Goal: Task Accomplishment & Management: Complete application form

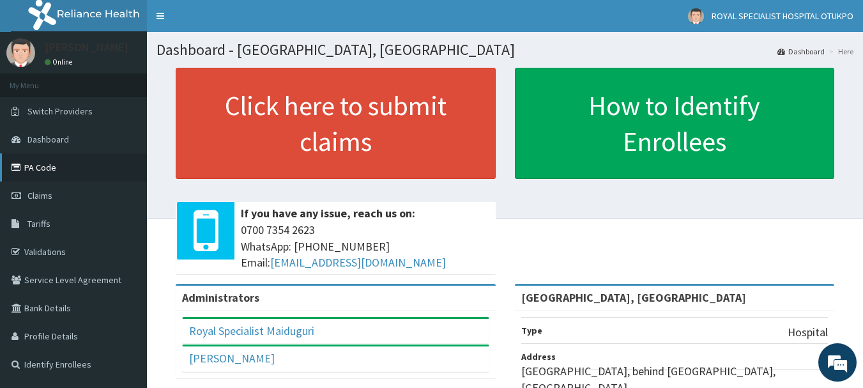
click at [33, 171] on link "PA Code" at bounding box center [73, 167] width 147 height 28
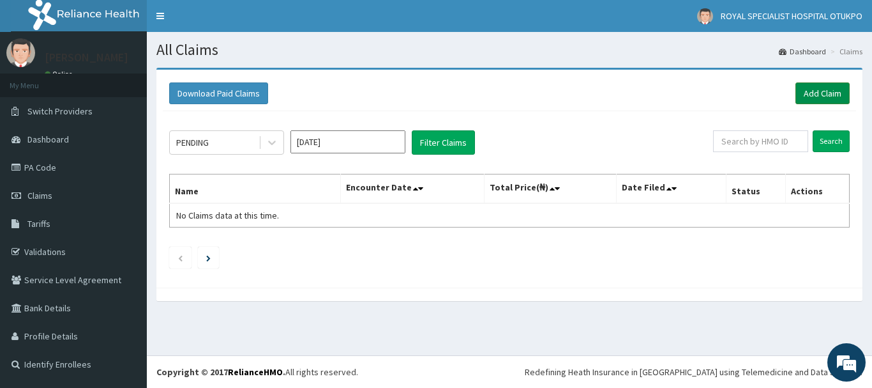
click at [816, 94] on link "Add Claim" at bounding box center [823, 93] width 54 height 22
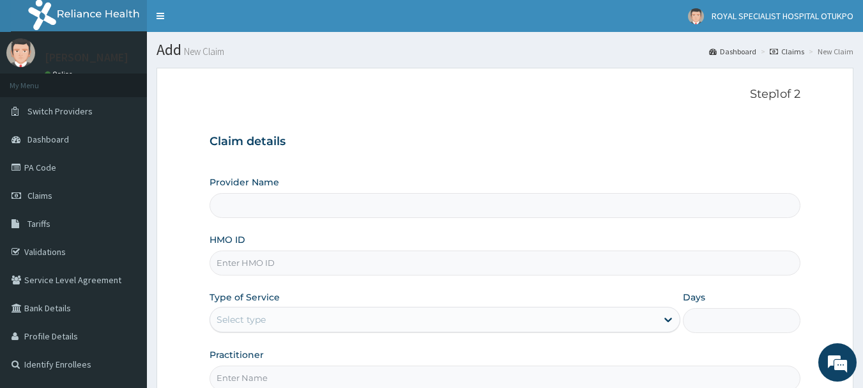
type input "[GEOGRAPHIC_DATA], [GEOGRAPHIC_DATA]"
click at [57, 166] on link "PA Code" at bounding box center [73, 167] width 147 height 28
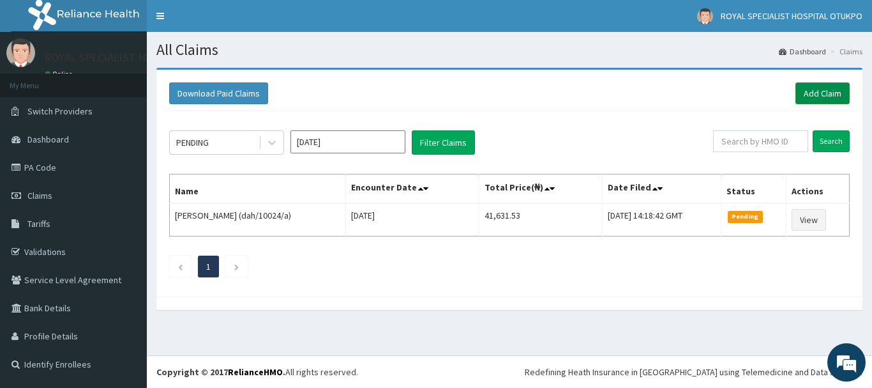
click at [818, 87] on link "Add Claim" at bounding box center [823, 93] width 54 height 22
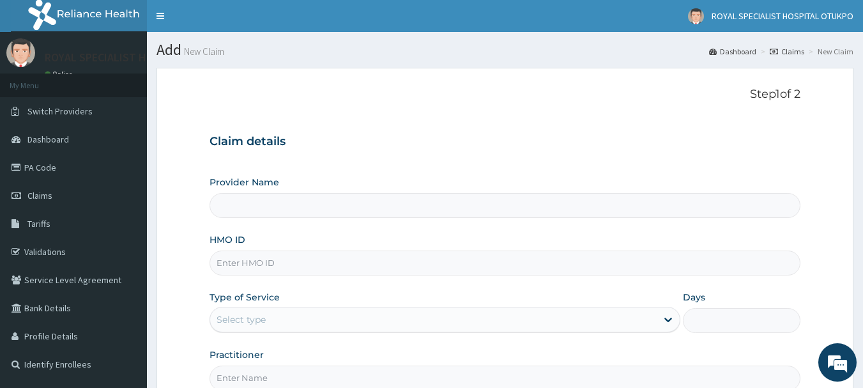
type input "ROYAL SPECIALIST HOSPITAL OTUKPO"
click at [340, 261] on input "HMO ID" at bounding box center [504, 262] width 591 height 25
type input "CHL/11185/F"
click at [342, 290] on div "Provider Name ROYAL SPECIALIST HOSPITAL OTUKPO HMO ID CHL/11185/F Type of Servi…" at bounding box center [504, 283] width 591 height 215
click at [347, 316] on div "Select type" at bounding box center [433, 319] width 446 height 20
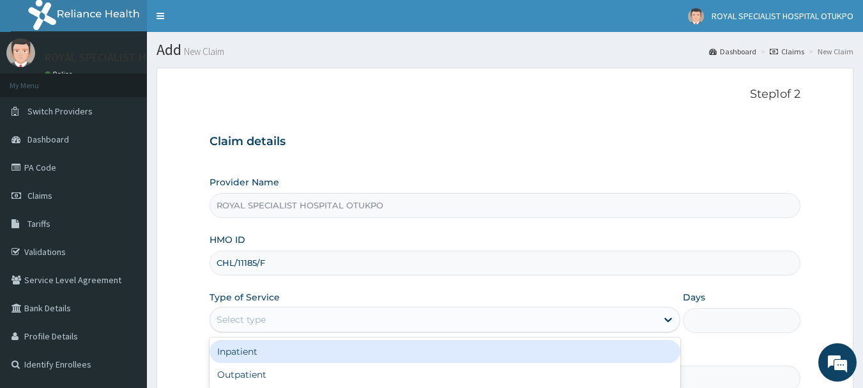
click at [336, 348] on div "Inpatient" at bounding box center [444, 351] width 471 height 23
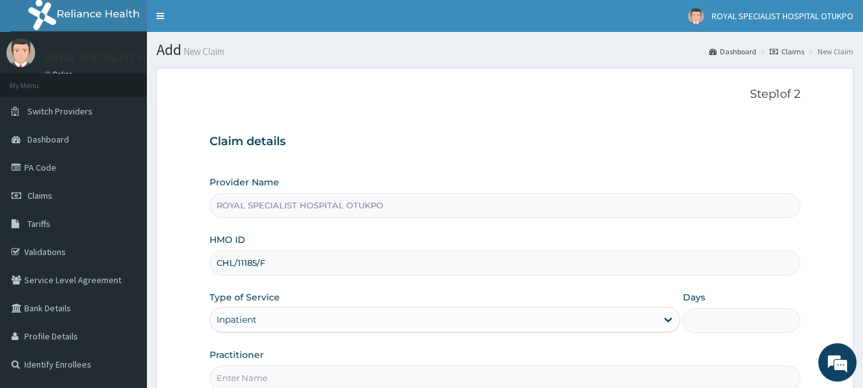
click at [344, 349] on div "Practitioner" at bounding box center [504, 369] width 591 height 42
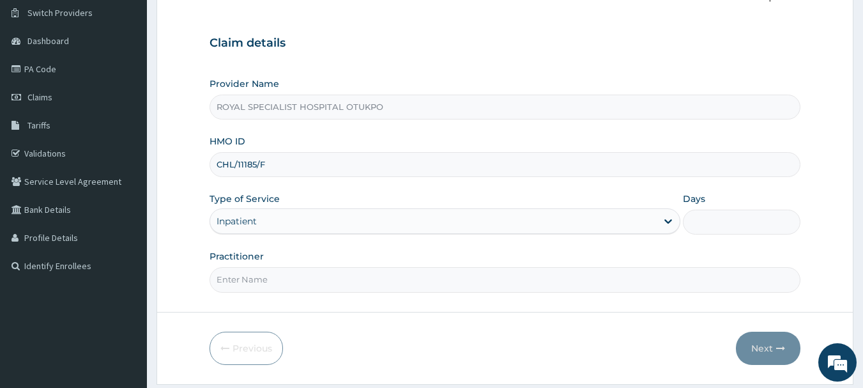
scroll to position [128, 0]
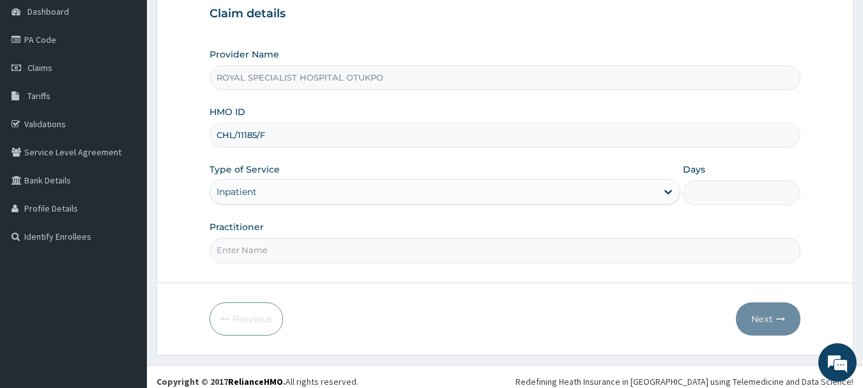
click at [709, 200] on input "Days" at bounding box center [742, 192] width 118 height 25
type input "2"
click at [360, 253] on input "Practitioner" at bounding box center [504, 250] width 591 height 25
type input "DR. SURAMA"
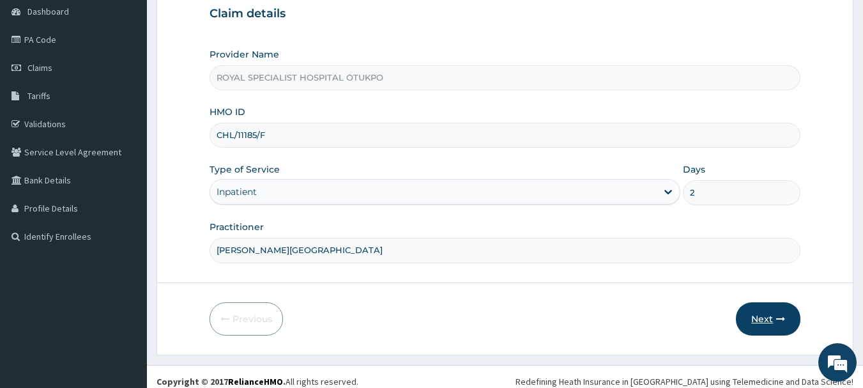
click at [765, 313] on button "Next" at bounding box center [768, 318] width 65 height 33
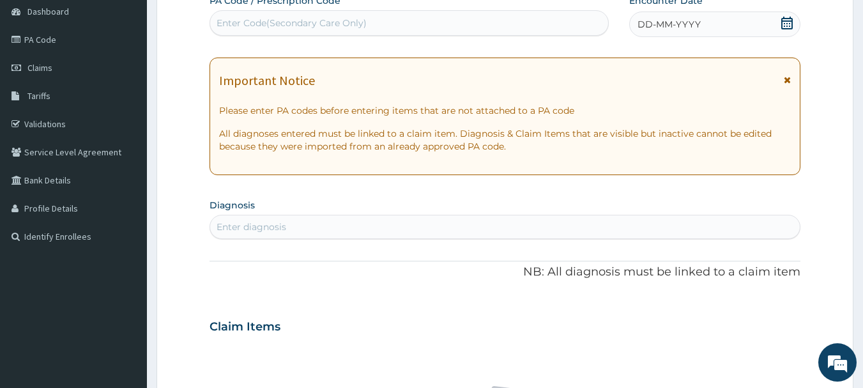
click at [522, 21] on div "Enter Code(Secondary Care Only)" at bounding box center [409, 23] width 399 height 20
type input "PA/4A03F1"
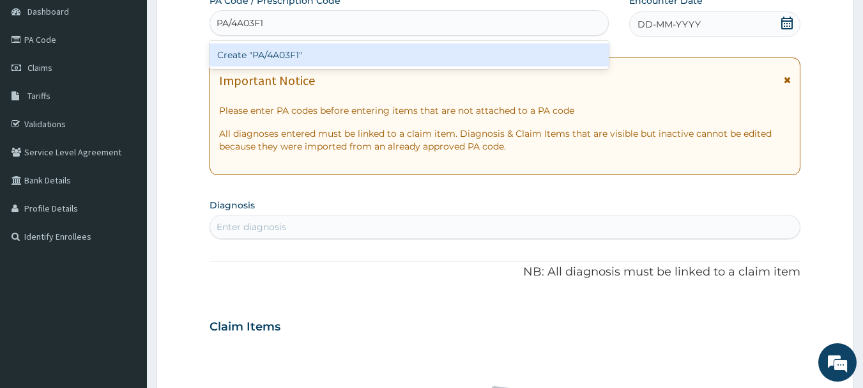
click at [537, 45] on div "Create "PA/4A03F1"" at bounding box center [409, 54] width 400 height 23
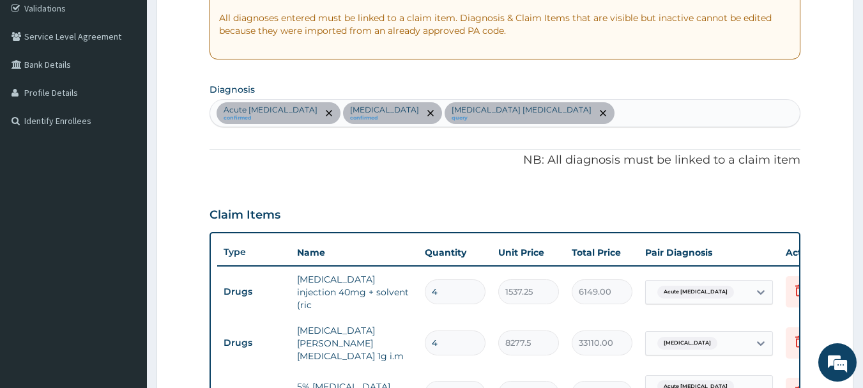
scroll to position [183, 0]
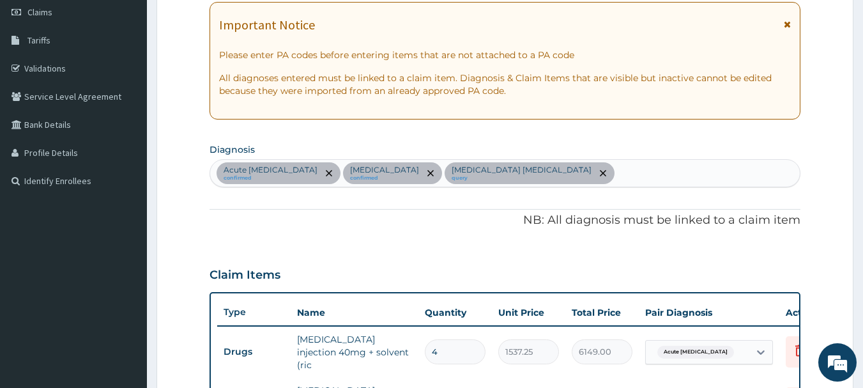
click at [511, 172] on div "Acute peptic ulcer confirmed Typhoid carrier confirmed Q fever hepatitis query" at bounding box center [505, 173] width 590 height 27
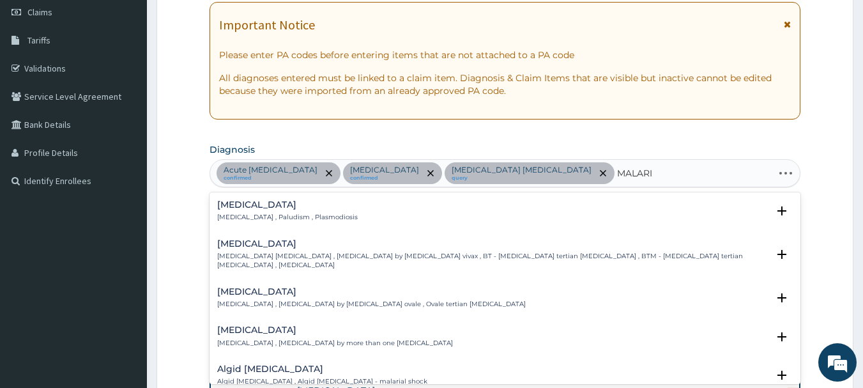
type input "MALARIA"
click at [317, 211] on div "Malaria Malaria , Paludism , Plasmodiosis" at bounding box center [287, 211] width 141 height 22
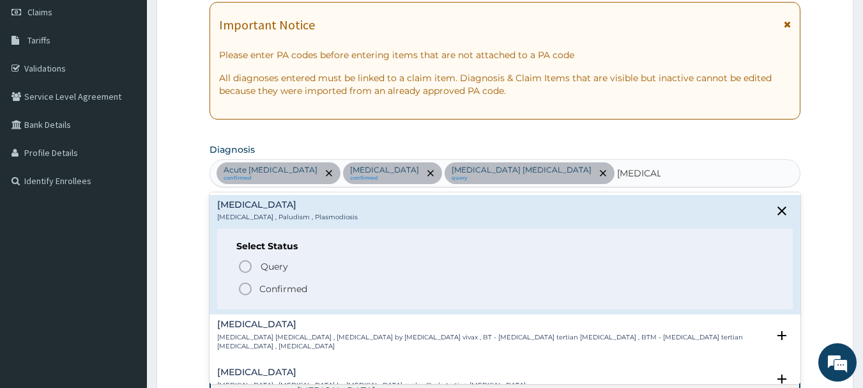
click at [247, 288] on icon "status option filled" at bounding box center [245, 288] width 15 height 15
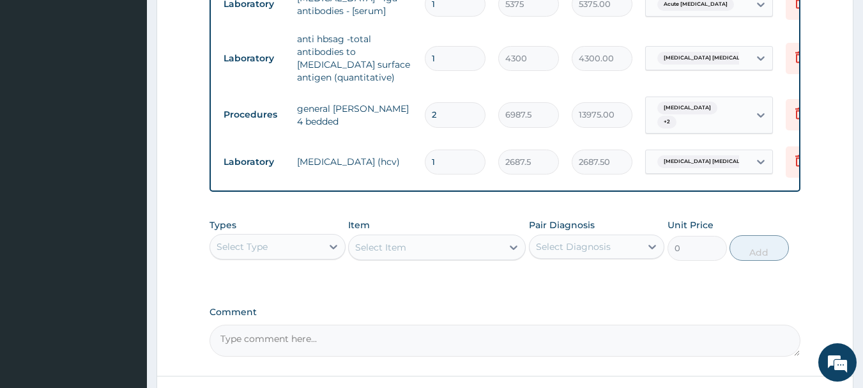
scroll to position [783, 0]
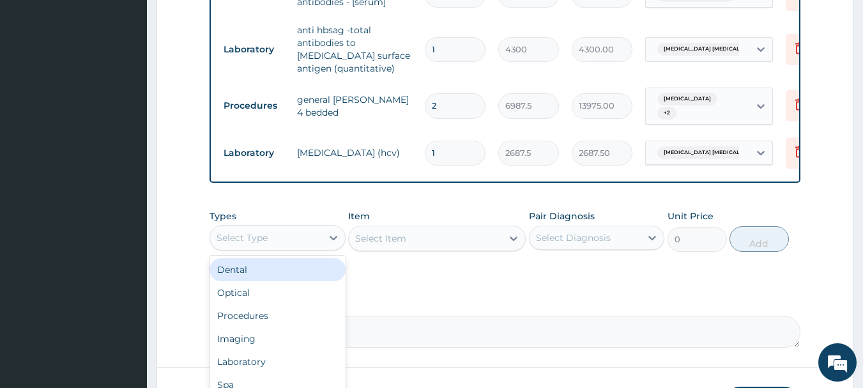
click at [311, 227] on div "Select Type" at bounding box center [266, 237] width 112 height 20
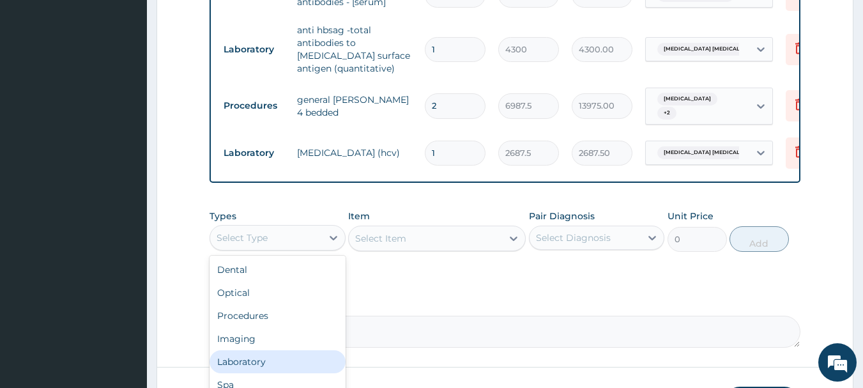
click at [284, 350] on div "Laboratory" at bounding box center [277, 361] width 136 height 23
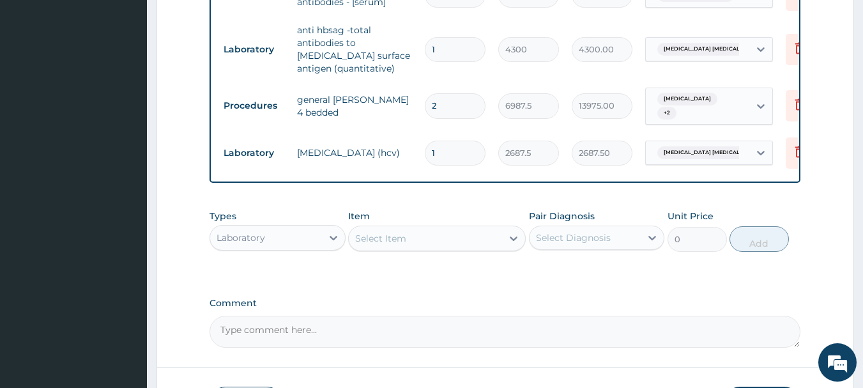
click at [451, 228] on div "Select Item" at bounding box center [425, 238] width 153 height 20
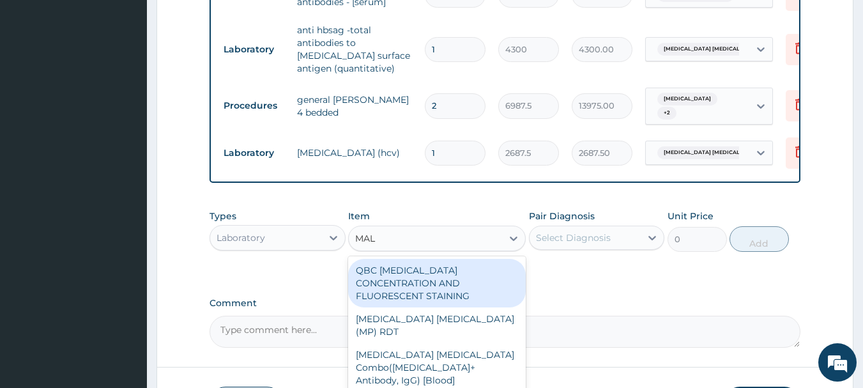
type input "MALA"
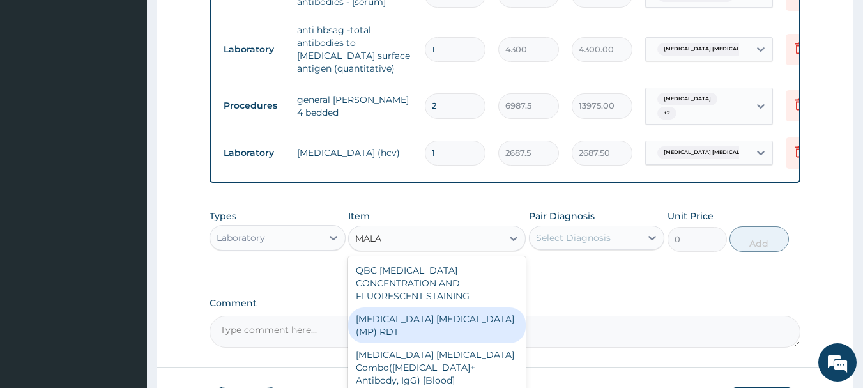
click at [466, 307] on div "MALARIA PARASITE (MP) RDT" at bounding box center [437, 325] width 178 height 36
type input "1612.5"
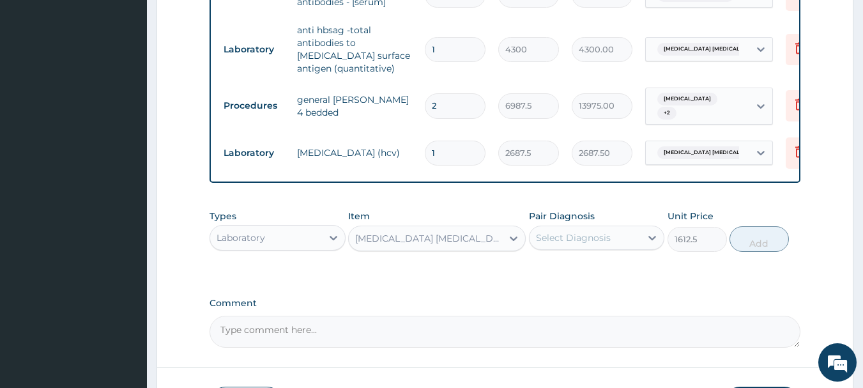
click at [625, 227] on div "Select Diagnosis" at bounding box center [585, 237] width 112 height 20
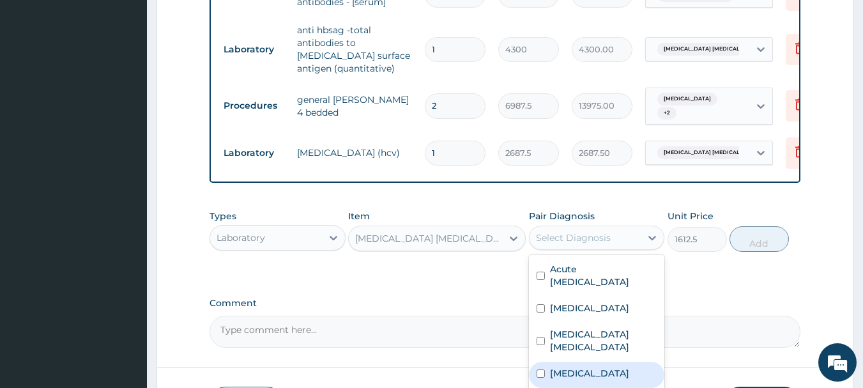
click at [604, 361] on div "Malaria" at bounding box center [597, 374] width 136 height 26
checkbox input "true"
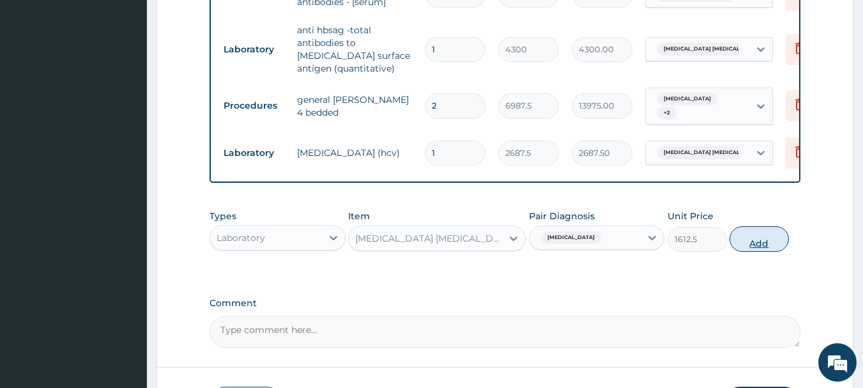
click at [763, 226] on button "Add" at bounding box center [758, 239] width 59 height 26
type input "0"
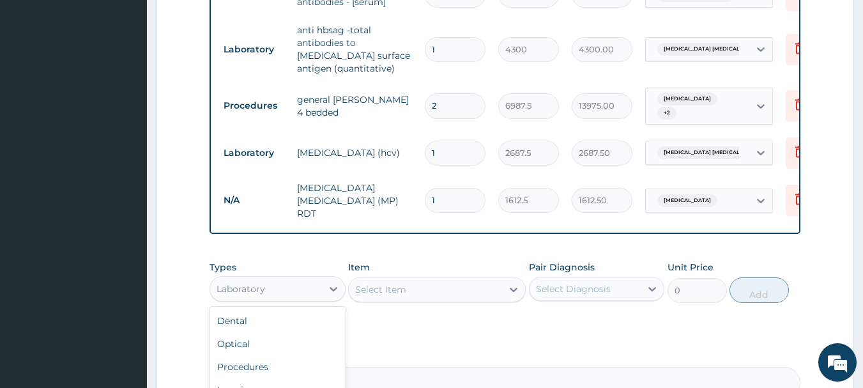
click at [317, 278] on div "Laboratory" at bounding box center [266, 288] width 112 height 20
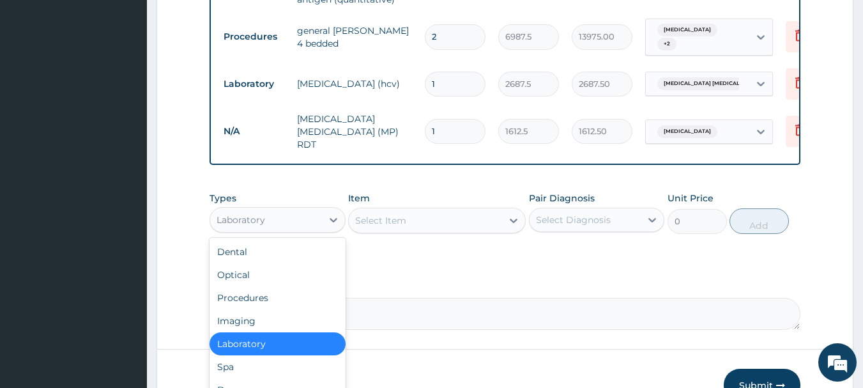
scroll to position [911, 0]
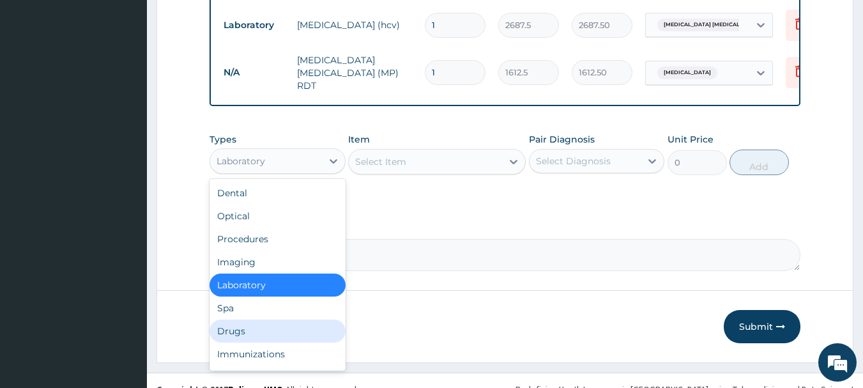
click at [294, 319] on div "Drugs" at bounding box center [277, 330] width 136 height 23
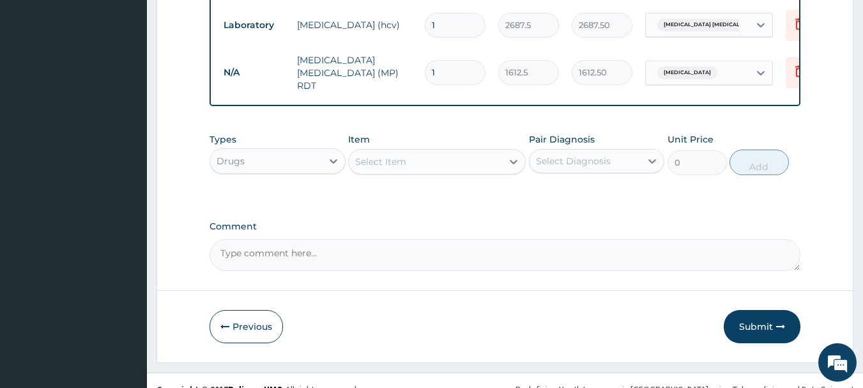
click at [487, 151] on div "Select Item" at bounding box center [425, 161] width 153 height 20
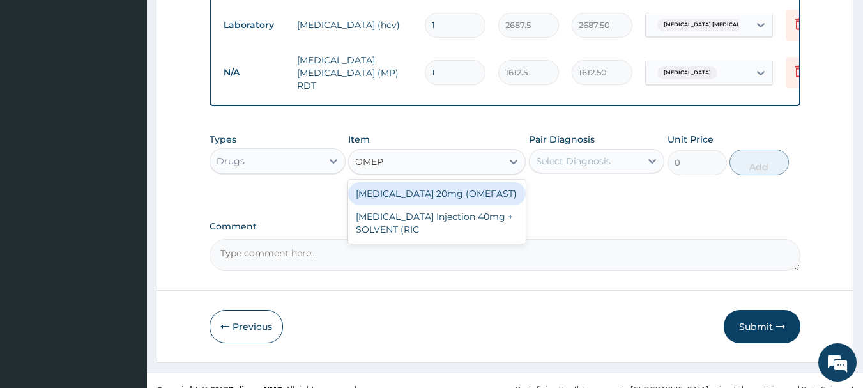
type input "OMEPR"
click at [475, 182] on div "OMEPRAZOLE 20mg (OMEFAST)" at bounding box center [437, 193] width 178 height 23
type input "82.775"
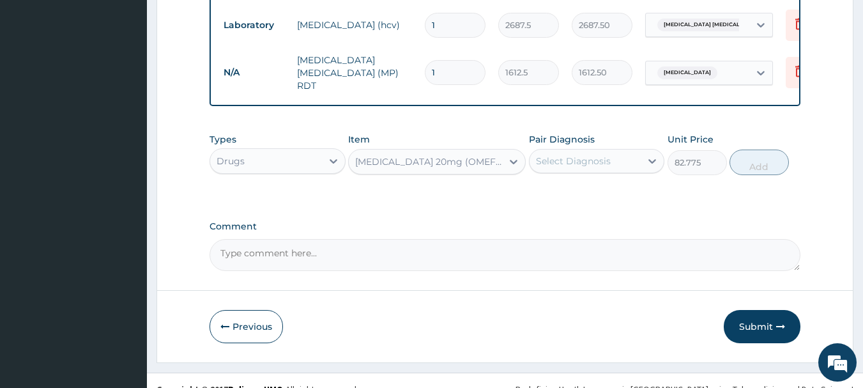
click at [608, 155] on div "Select Diagnosis" at bounding box center [573, 161] width 75 height 13
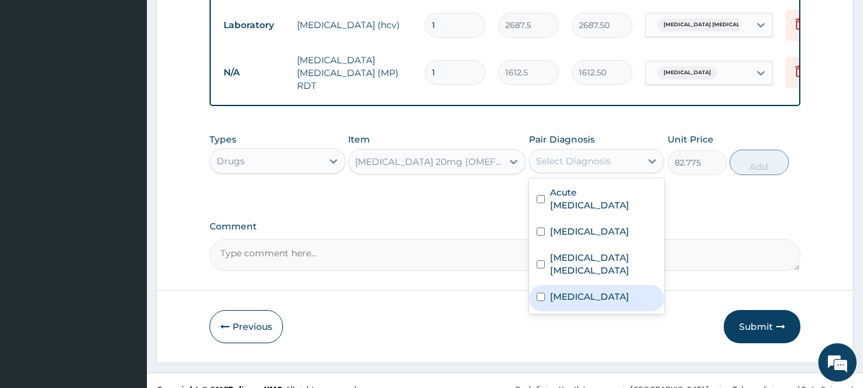
click at [596, 285] on div "Malaria" at bounding box center [597, 298] width 136 height 26
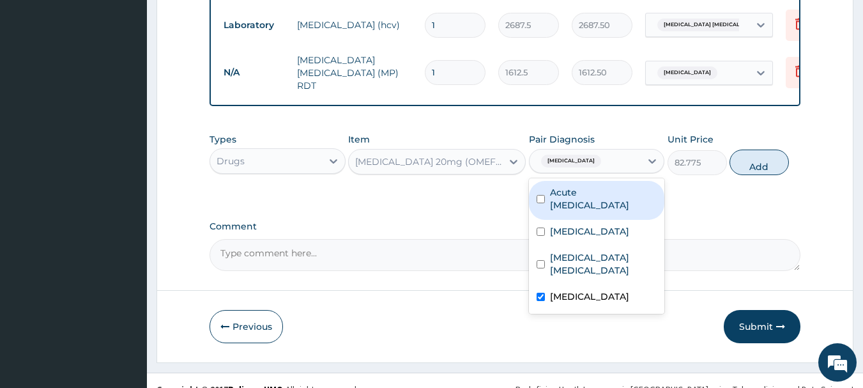
checkbox input "false"
click at [592, 186] on label "Acute peptic ulcer" at bounding box center [603, 199] width 107 height 26
checkbox input "true"
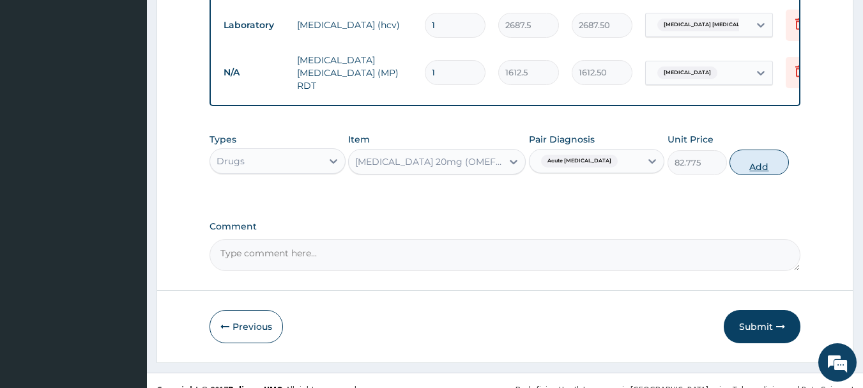
click at [750, 149] on button "Add" at bounding box center [758, 162] width 59 height 26
type input "0"
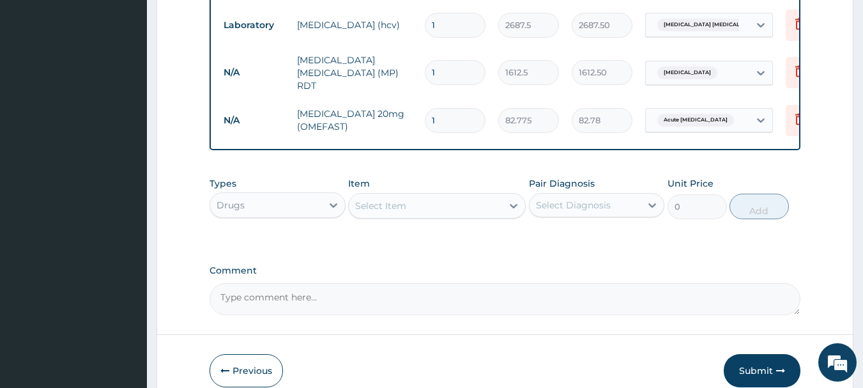
type input "14"
type input "1158.85"
type input "14"
click at [479, 114] on tr "N/A OMEPRAZOLE 20mg (OMEFAST) 14 82.775 1158.85 Acute peptic ulcer Delete" at bounding box center [530, 120] width 626 height 44
click at [392, 199] on div "Select Item" at bounding box center [380, 205] width 51 height 13
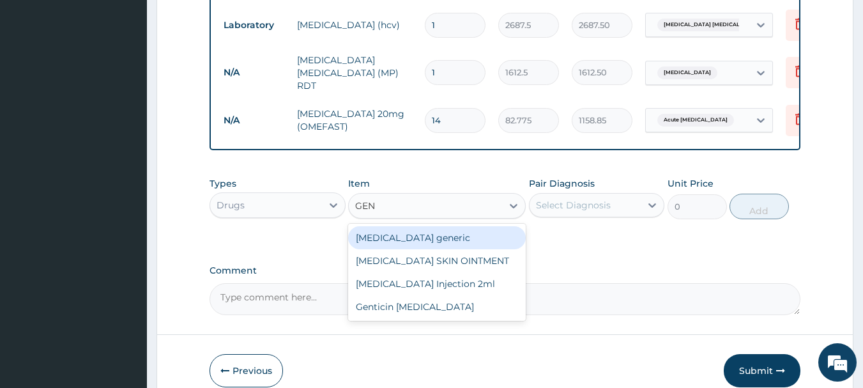
type input "GENT"
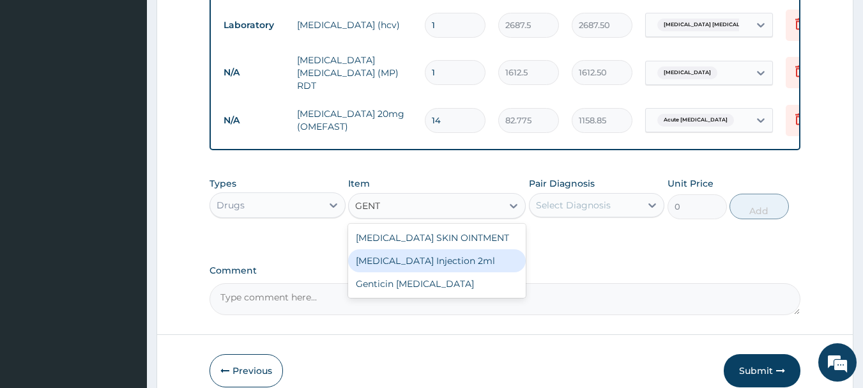
click at [448, 249] on div "GENTAMICIN Injection 2ml" at bounding box center [437, 260] width 178 height 23
type input "331.1"
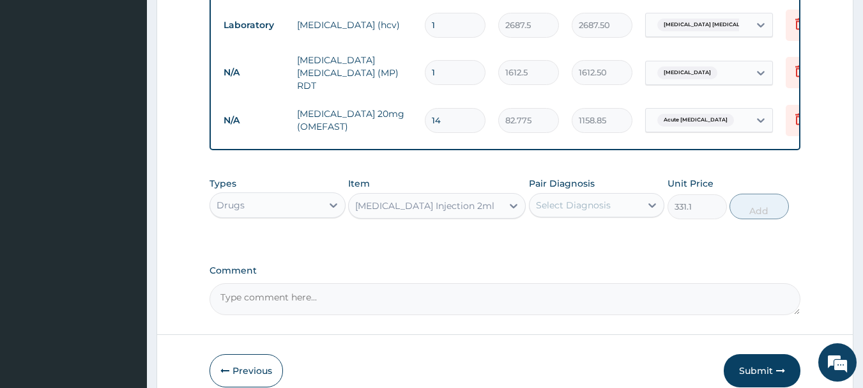
click at [635, 195] on div "Select Diagnosis" at bounding box center [585, 205] width 112 height 20
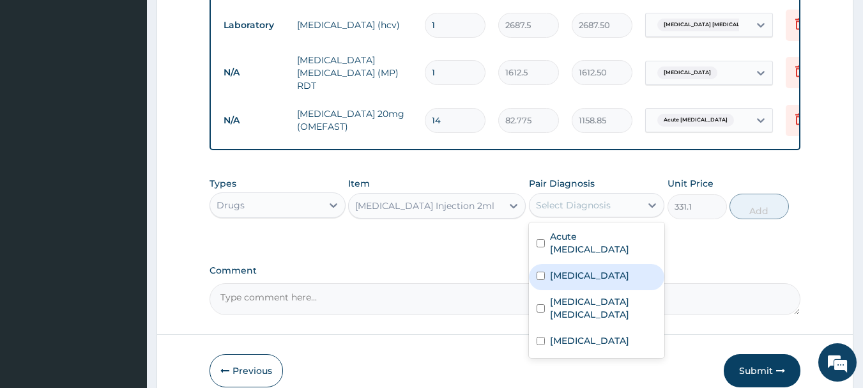
click at [614, 269] on label "Typhoid carrier" at bounding box center [589, 275] width 79 height 13
checkbox input "true"
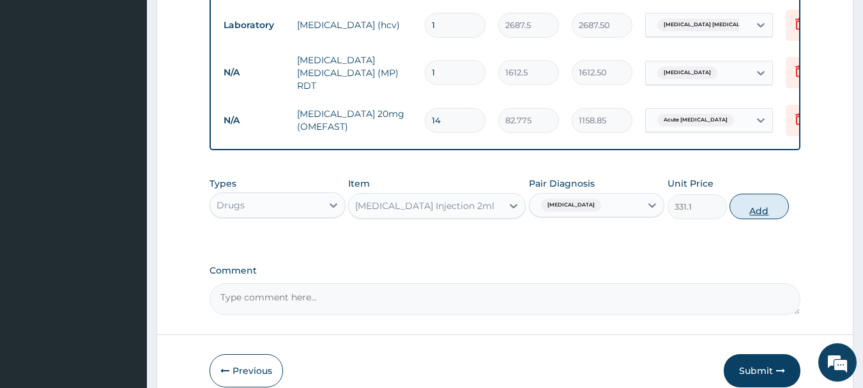
click at [753, 194] on button "Add" at bounding box center [758, 207] width 59 height 26
type input "0"
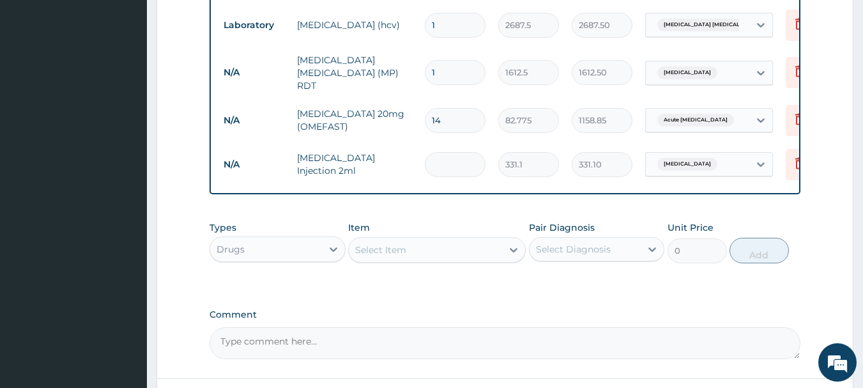
type input "0.00"
type input "4"
type input "1324.40"
type input "4"
click at [473, 153] on td "4" at bounding box center [454, 165] width 73 height 38
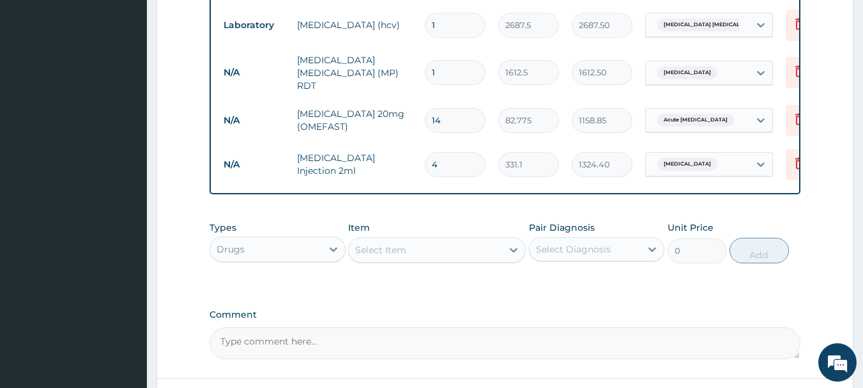
click at [417, 240] on div "Select Item" at bounding box center [425, 250] width 153 height 20
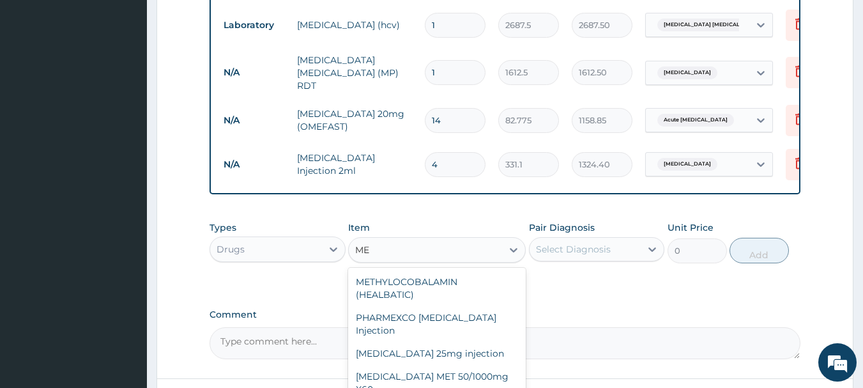
type input "M"
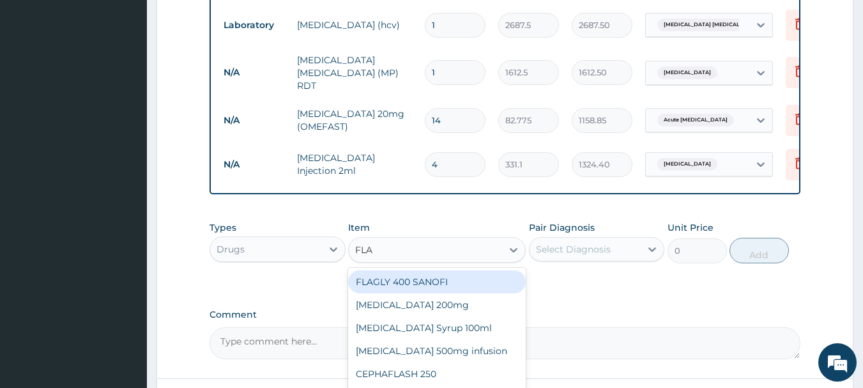
type input "FLAG"
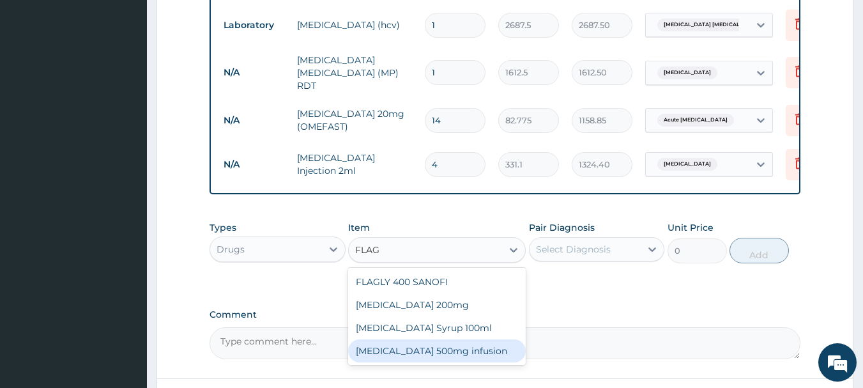
click at [439, 339] on div "Flagyl 500mg infusion" at bounding box center [437, 350] width 178 height 23
type input "591.25"
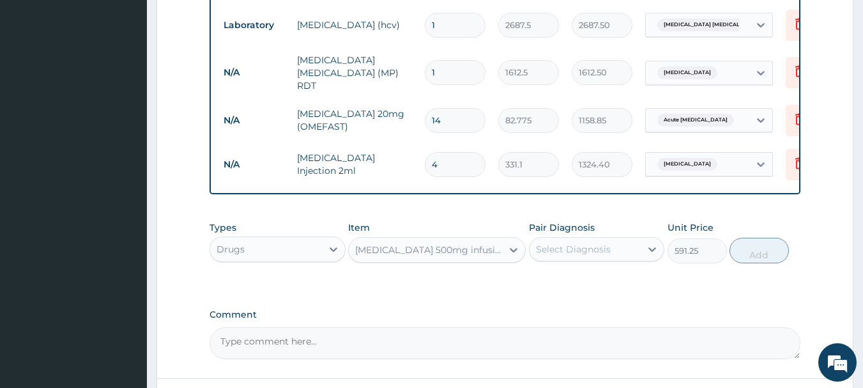
click at [637, 239] on div "Select Diagnosis" at bounding box center [585, 249] width 112 height 20
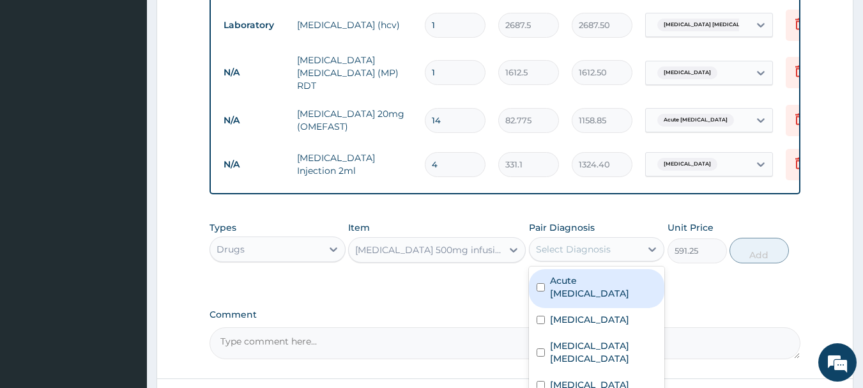
click at [630, 274] on label "Acute peptic ulcer" at bounding box center [603, 287] width 107 height 26
checkbox input "true"
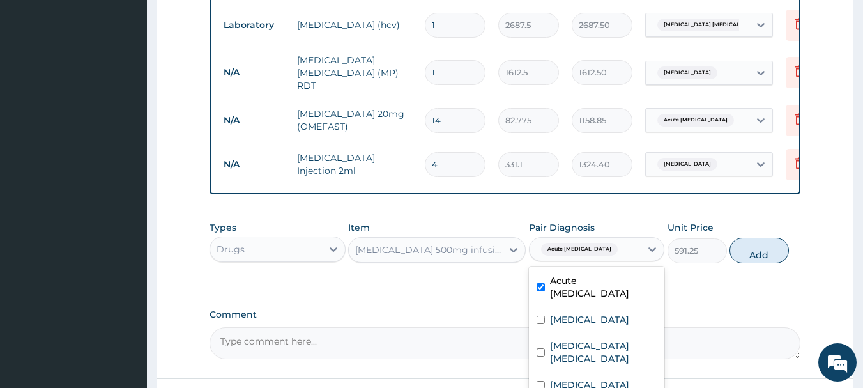
click at [618, 238] on div "Acute peptic ulcer" at bounding box center [585, 249] width 112 height 22
click at [621, 238] on div "Acute peptic ulcer" at bounding box center [585, 249] width 112 height 22
click at [616, 313] on label "Typhoid carrier" at bounding box center [589, 319] width 79 height 13
checkbox input "true"
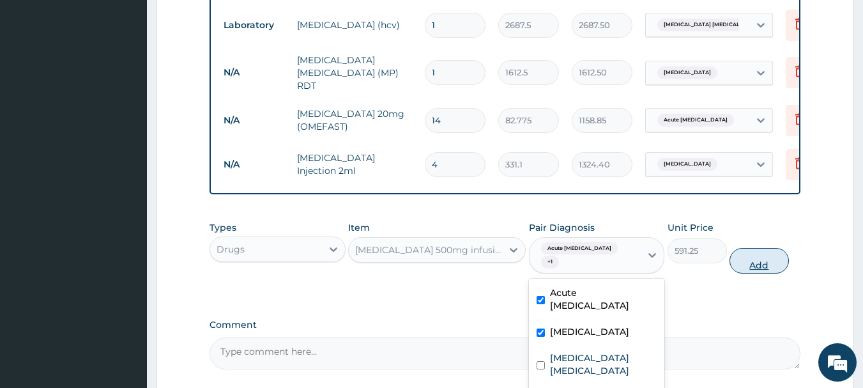
click at [766, 248] on button "Add" at bounding box center [758, 261] width 59 height 26
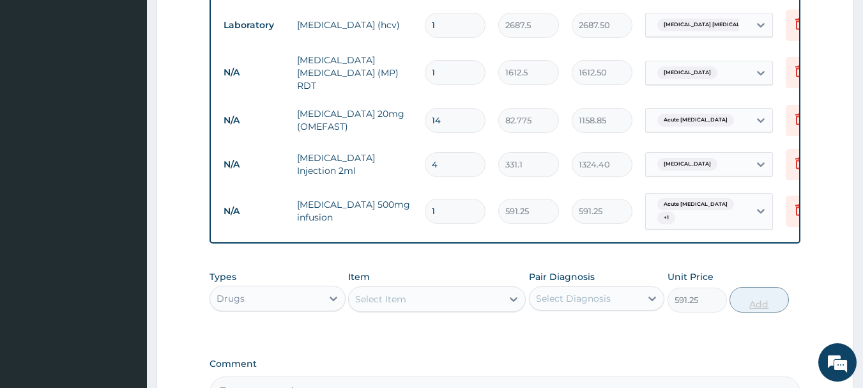
type input "0"
type input "0.00"
type input "6"
type input "3547.50"
type input "6"
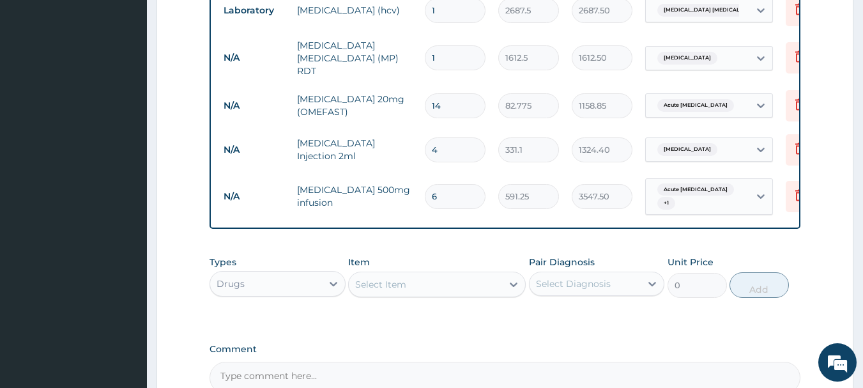
scroll to position [928, 0]
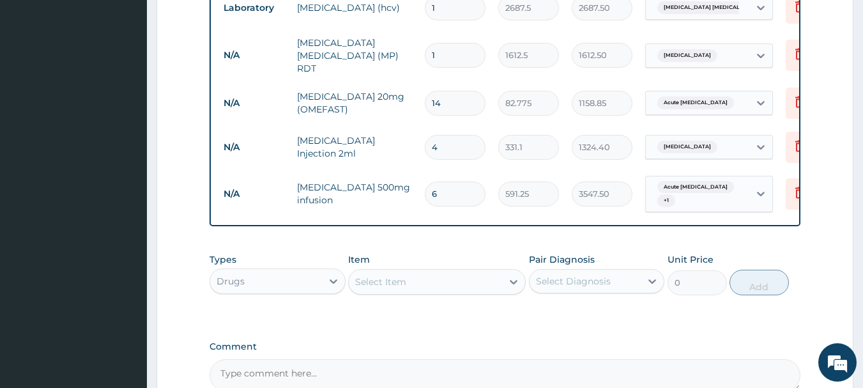
click at [390, 275] on div "Select Item" at bounding box center [380, 281] width 51 height 13
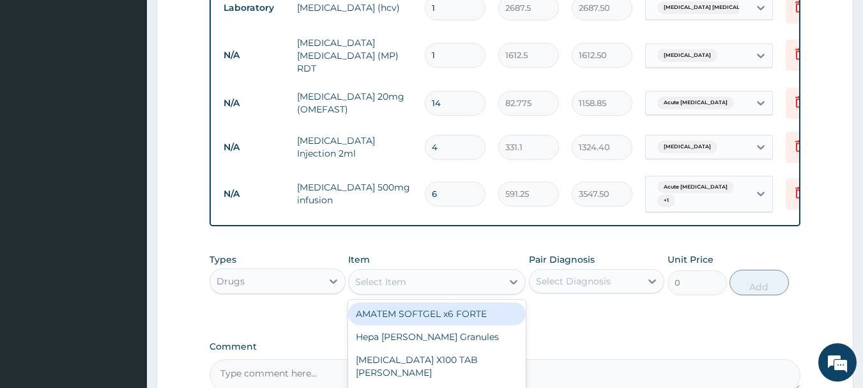
click at [427, 302] on div "AMATEM SOFTGEL x6 FORTE" at bounding box center [437, 313] width 178 height 23
type input "473"
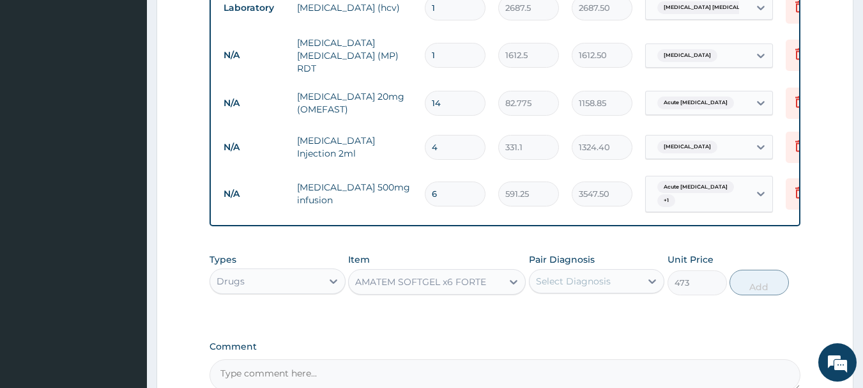
click at [586, 275] on div "Select Diagnosis" at bounding box center [573, 281] width 75 height 13
checkbox input "true"
click at [765, 270] on button "Add" at bounding box center [758, 283] width 59 height 26
type input "0"
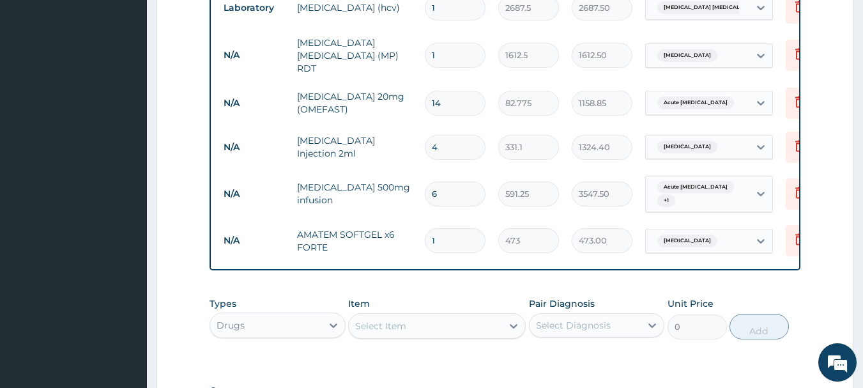
type input "0.00"
type input "6"
type input "2838.00"
type input "6"
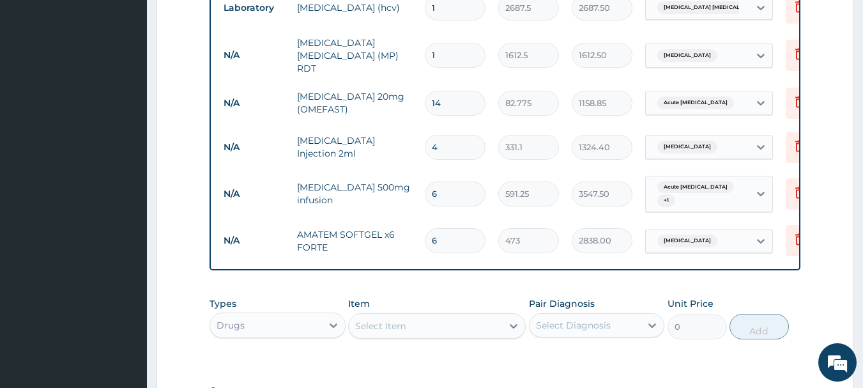
click at [395, 316] on div "Select Item" at bounding box center [425, 326] width 153 height 20
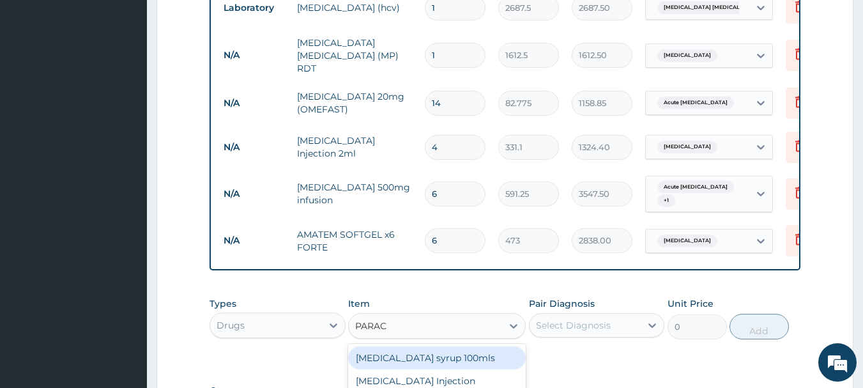
type input "PARACE"
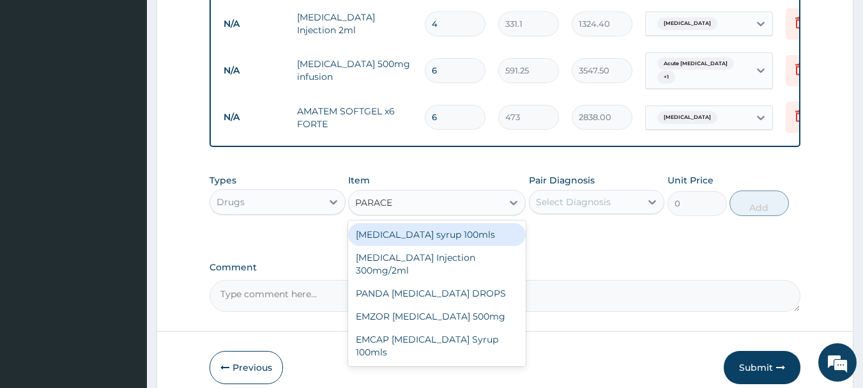
scroll to position [1056, 0]
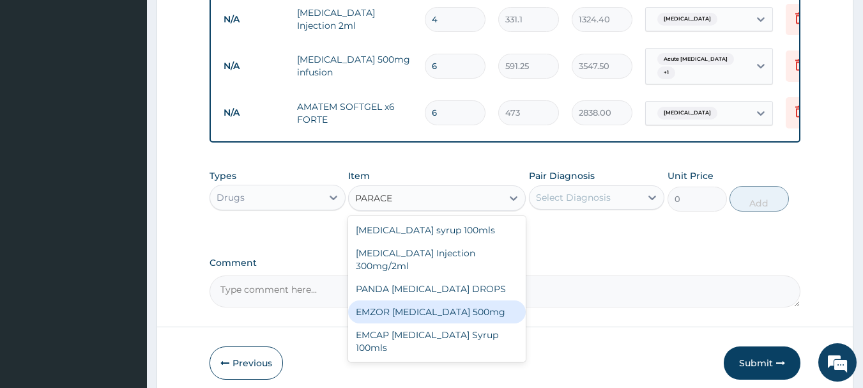
click at [501, 301] on div "EMZOR PARACETAMOL 500mg" at bounding box center [437, 311] width 178 height 23
type input "23.65"
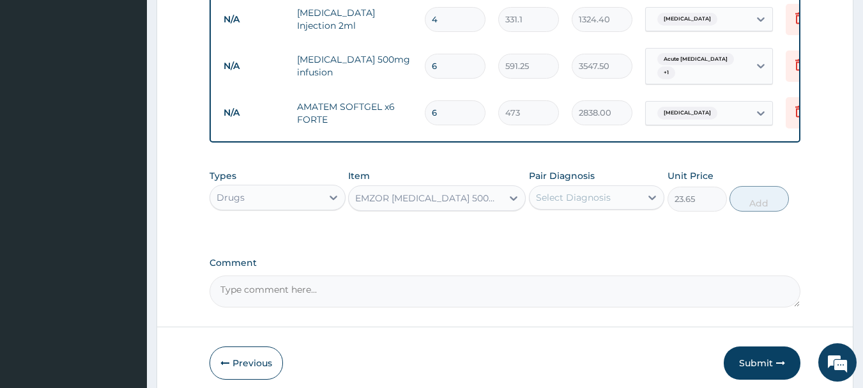
click at [605, 191] on div "Select Diagnosis" at bounding box center [573, 197] width 75 height 13
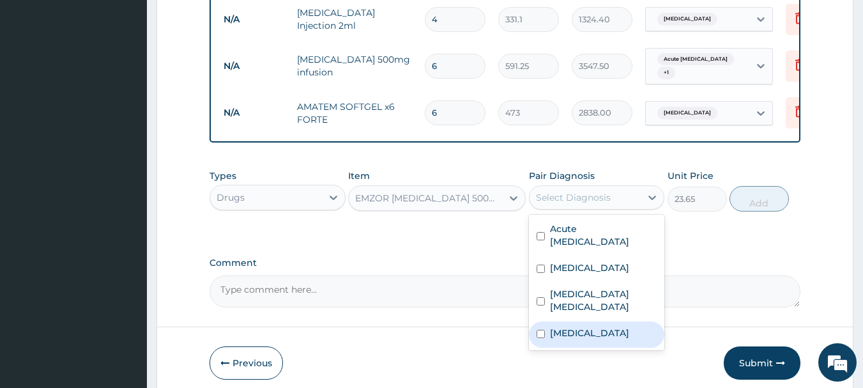
click at [602, 321] on div "Malaria" at bounding box center [597, 334] width 136 height 26
checkbox input "true"
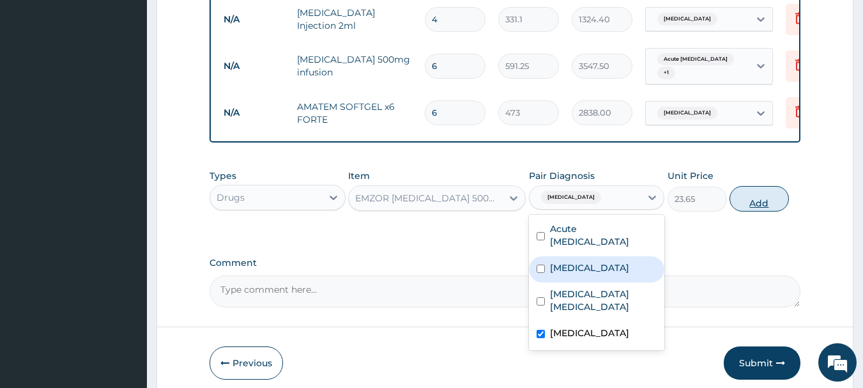
click at [752, 186] on button "Add" at bounding box center [758, 199] width 59 height 26
type input "0"
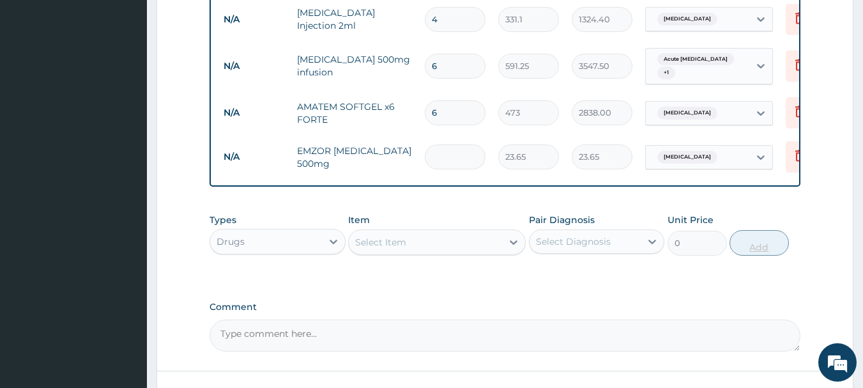
type input "0.00"
type input "3"
type input "70.95"
type input "30"
type input "709.50"
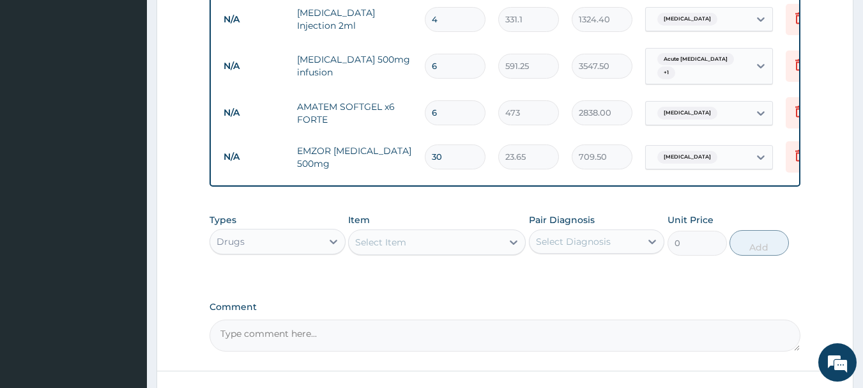
type input "30"
click at [671, 151] on tr "N/A EMZOR PARACETAMOL 500mg 30 23.65 709.50 Malaria Delete" at bounding box center [530, 157] width 626 height 44
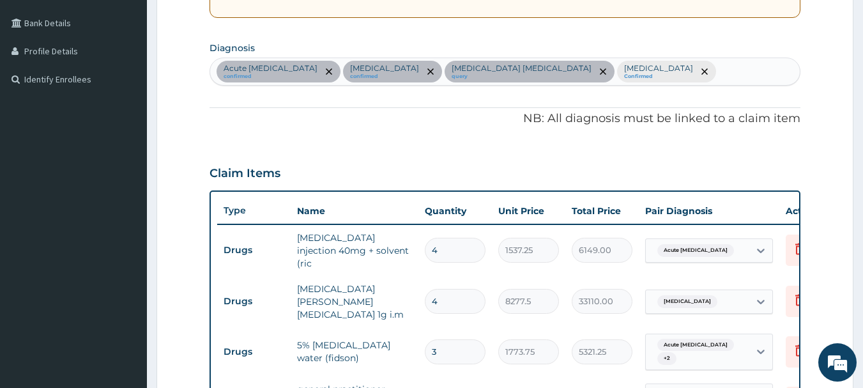
scroll to position [242, 0]
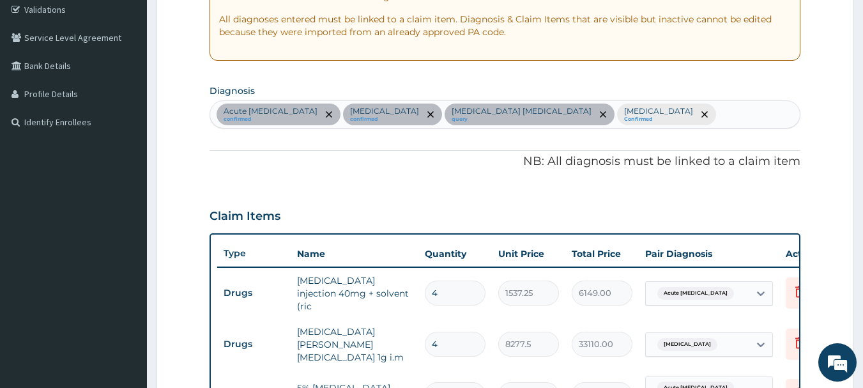
click at [579, 117] on div "Acute peptic ulcer confirmed Typhoid carrier confirmed Q fever hepatitis query …" at bounding box center [505, 114] width 590 height 27
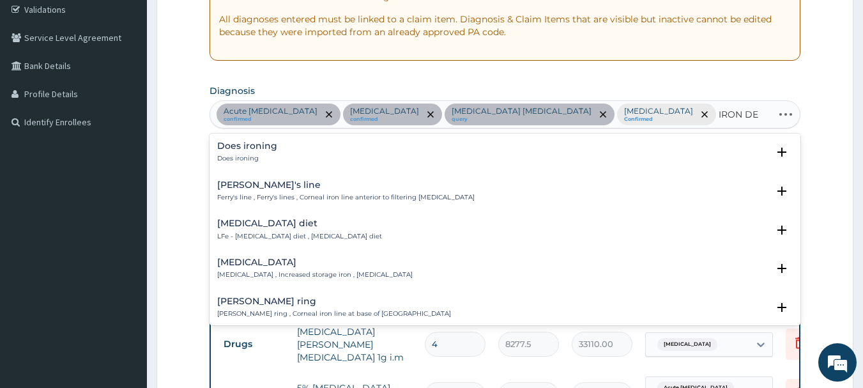
type input "IRON DEF"
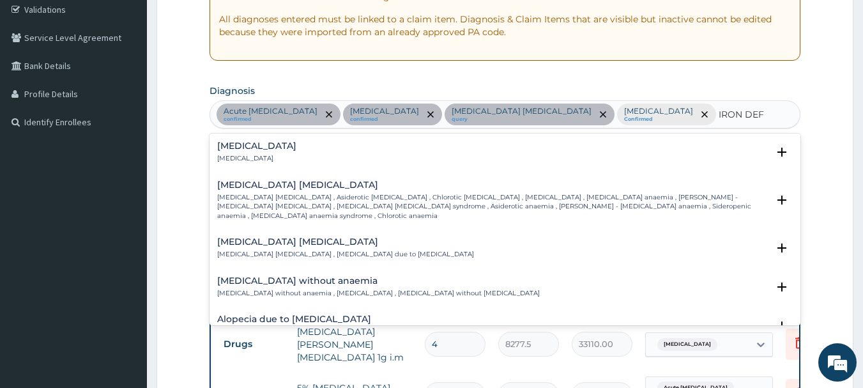
click at [330, 195] on p "Iron deficiency anemia , Asiderotic anemia , Chlorotic anemia , Sideropenic ane…" at bounding box center [492, 206] width 551 height 27
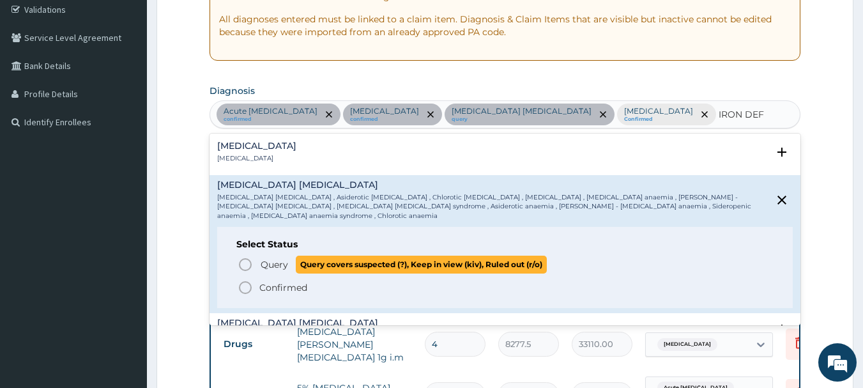
click at [245, 257] on icon "status option query" at bounding box center [245, 264] width 15 height 15
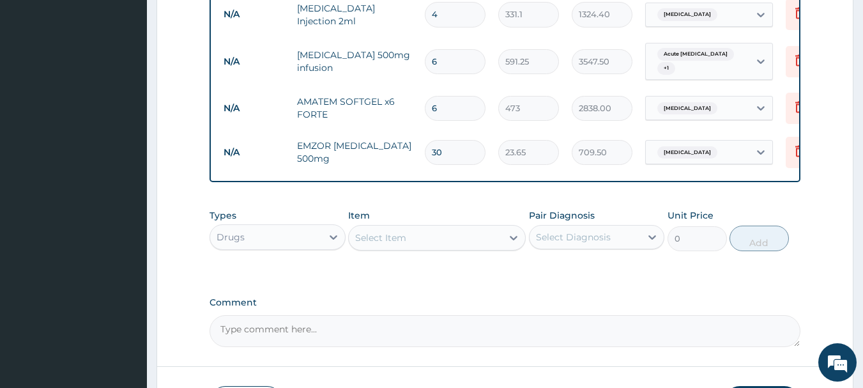
scroll to position [1137, 0]
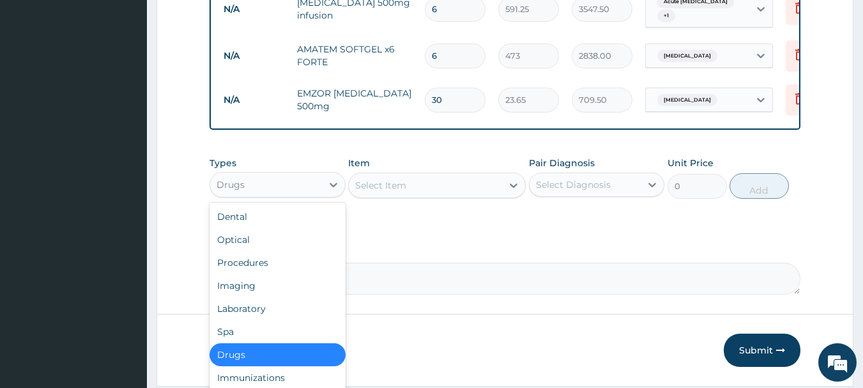
click at [321, 174] on div "Drugs" at bounding box center [266, 184] width 112 height 20
click at [301, 297] on div "Laboratory" at bounding box center [277, 308] width 136 height 23
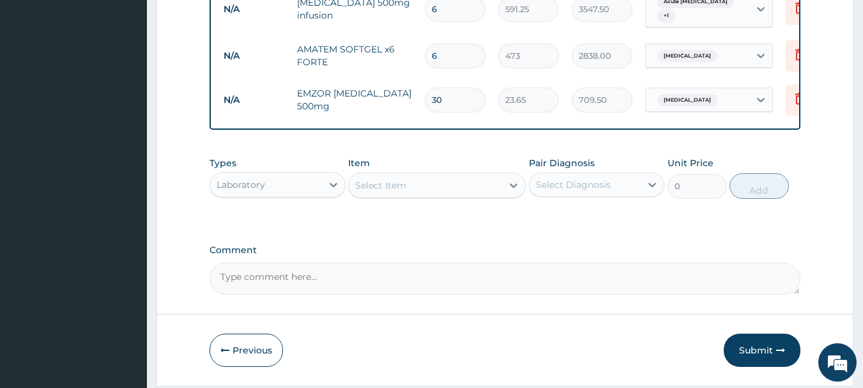
click at [479, 175] on div "Select Item" at bounding box center [425, 185] width 153 height 20
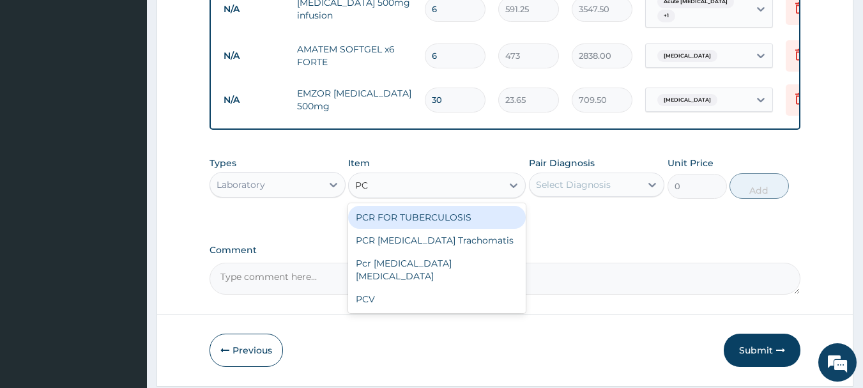
type input "PCV"
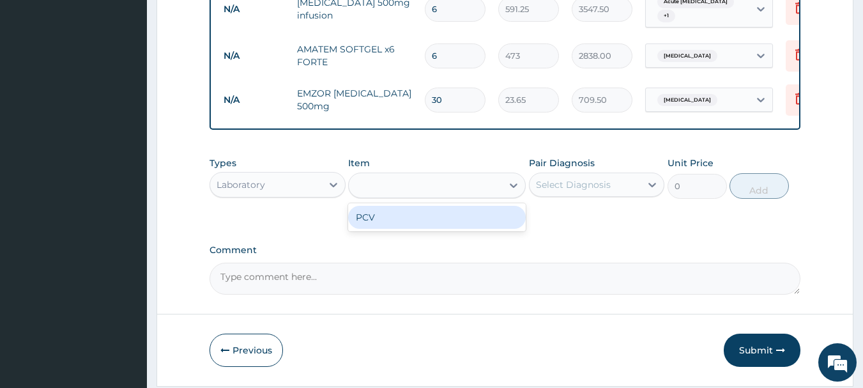
type input "2150"
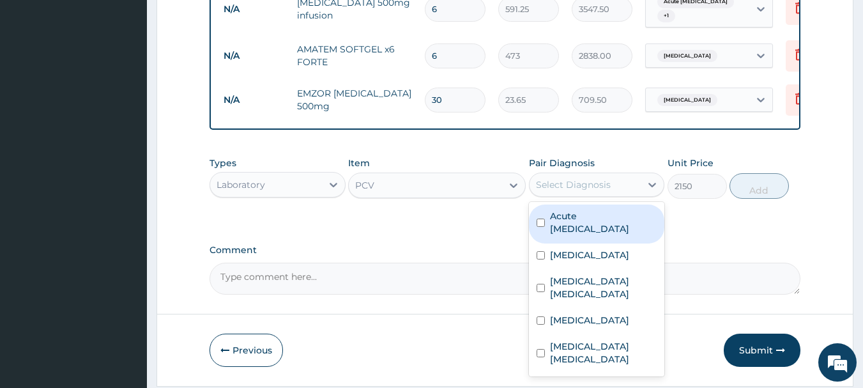
click at [572, 178] on div "Select Diagnosis" at bounding box center [573, 184] width 75 height 13
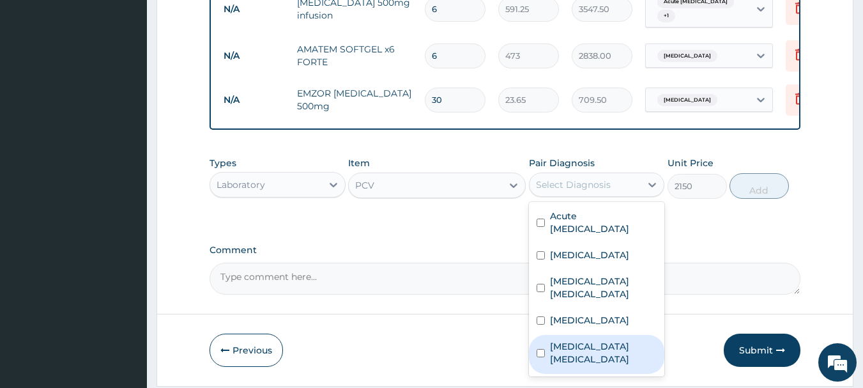
click at [579, 340] on label "Iron deficiency anemia" at bounding box center [603, 353] width 107 height 26
checkbox input "true"
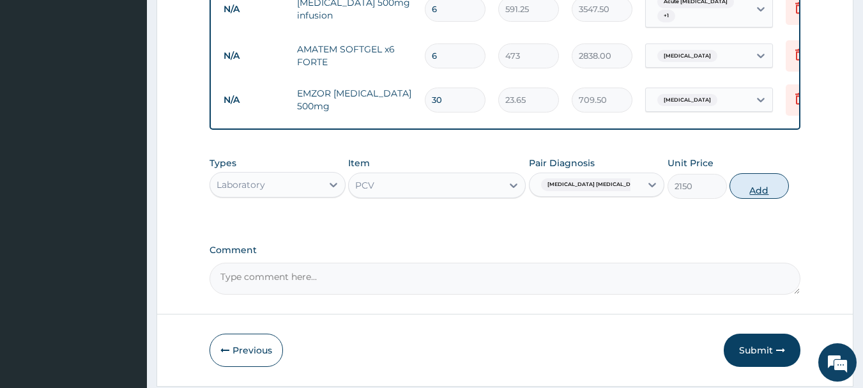
click at [764, 173] on button "Add" at bounding box center [758, 186] width 59 height 26
type input "0"
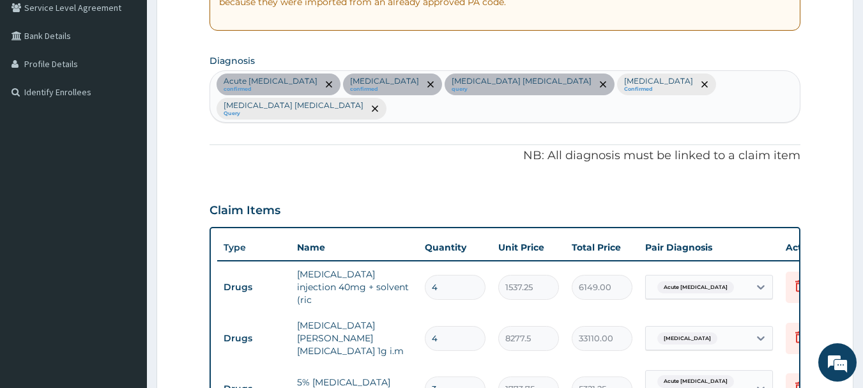
scroll to position [195, 0]
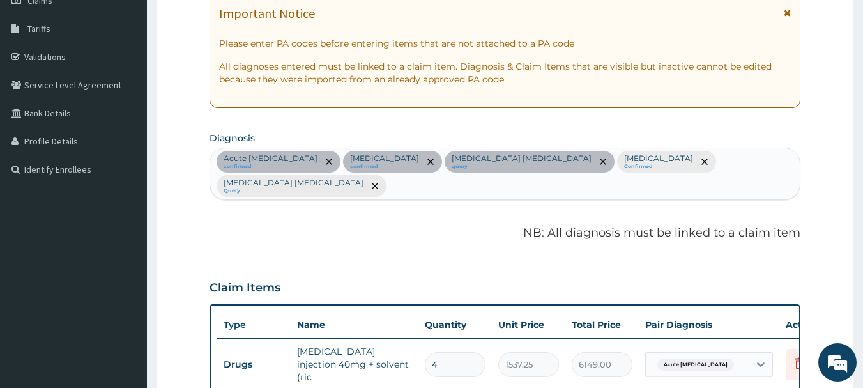
click at [708, 161] on div "Acute peptic ulcer confirmed Typhoid carrier confirmed Q fever hepatitis query …" at bounding box center [505, 173] width 590 height 51
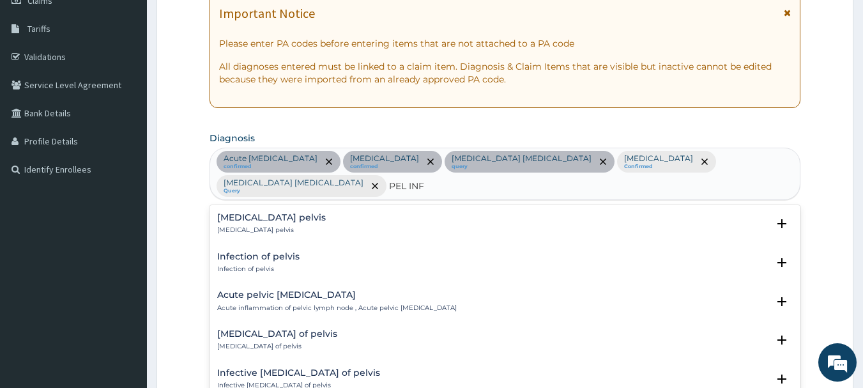
type input "PEL INFL"
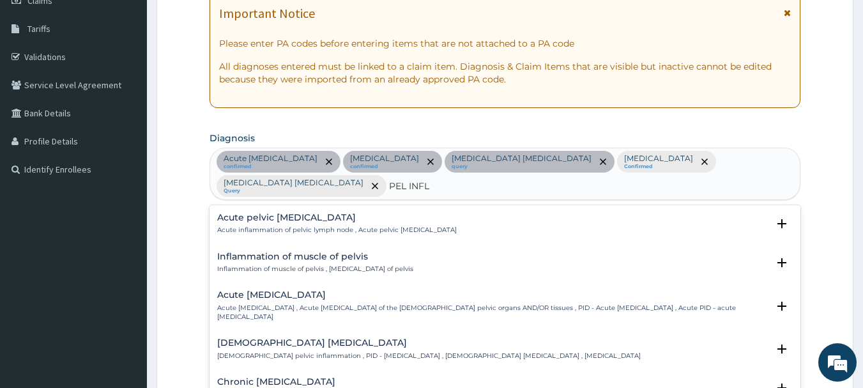
click at [379, 290] on h4 "Acute pelvic inflammatory disease" at bounding box center [492, 295] width 551 height 10
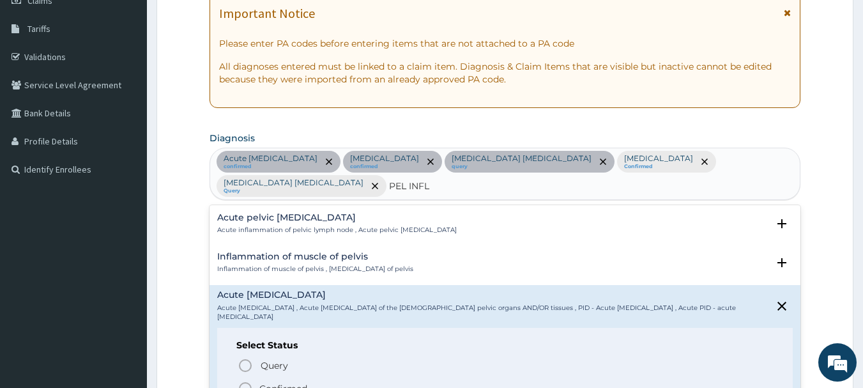
click at [247, 381] on icon "status option filled" at bounding box center [245, 388] width 15 height 15
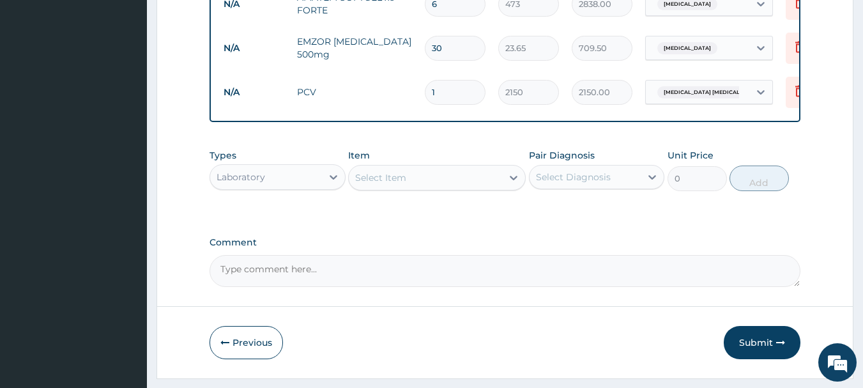
scroll to position [1205, 0]
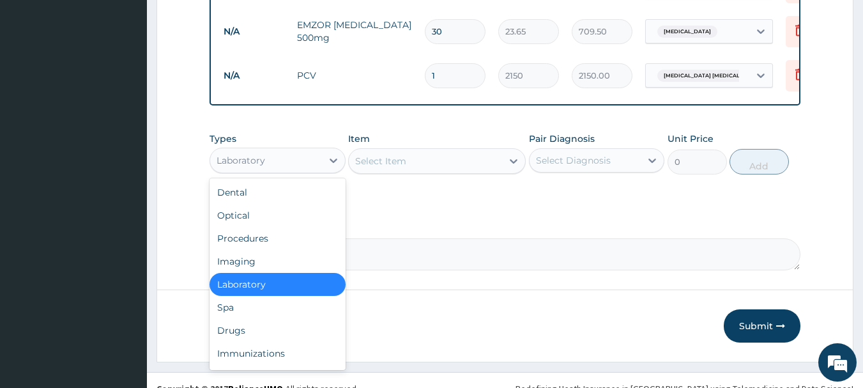
click at [314, 150] on div "Laboratory" at bounding box center [266, 160] width 112 height 20
click at [279, 250] on div "Imaging" at bounding box center [277, 261] width 136 height 23
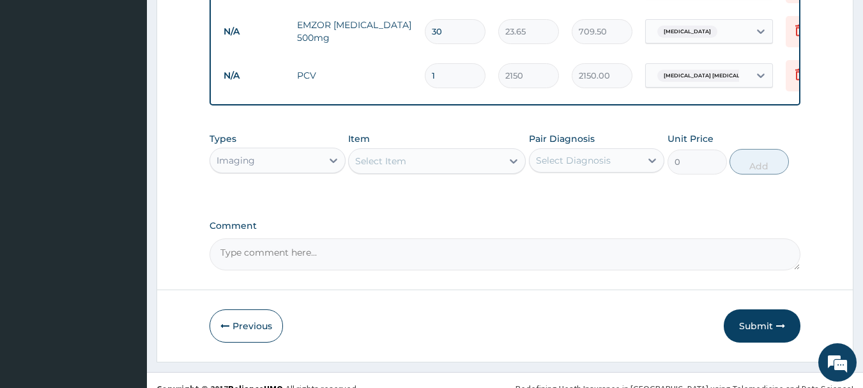
click at [492, 151] on div "Select Item" at bounding box center [425, 161] width 153 height 20
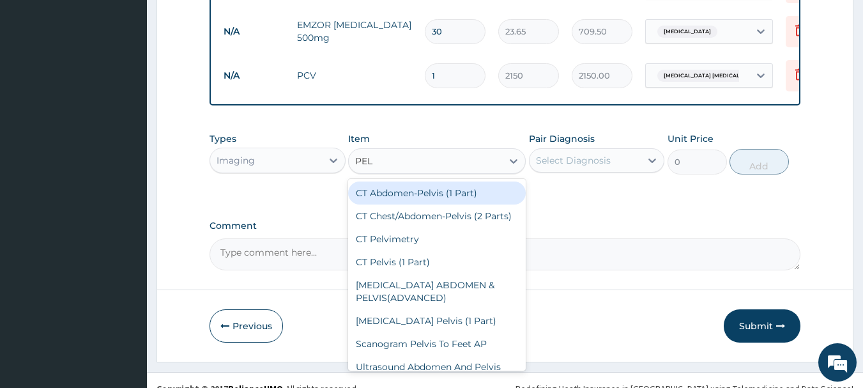
type input "PELV"
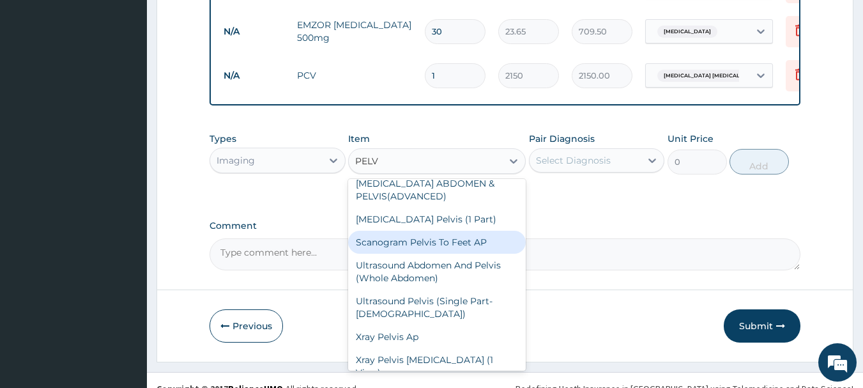
scroll to position [102, 0]
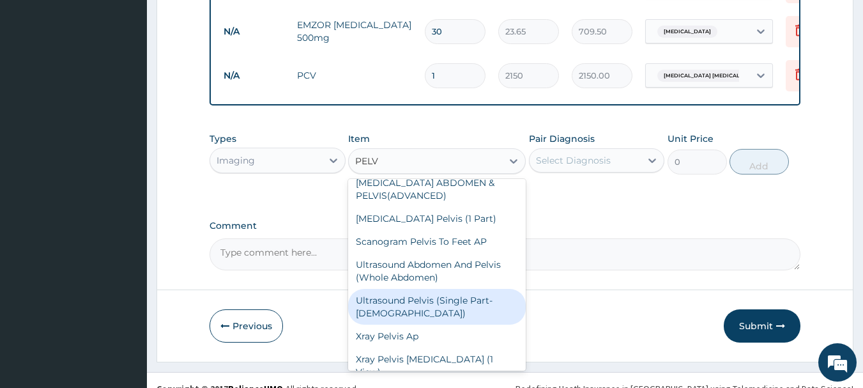
click at [473, 303] on div "Ultrasound Pelvis (Single Part- Female)" at bounding box center [437, 307] width 178 height 36
type input "8062.5"
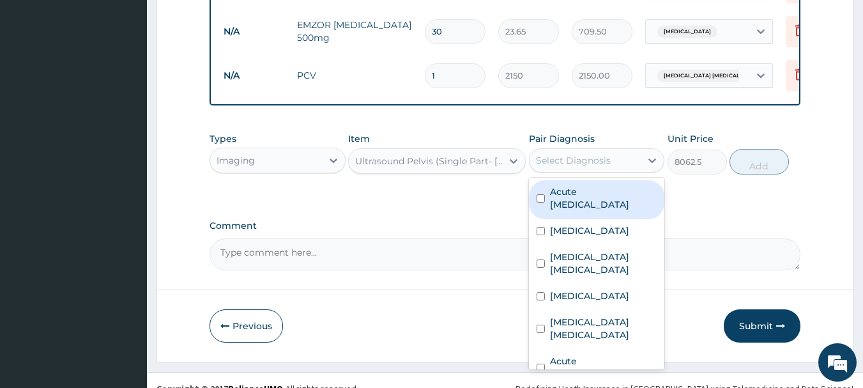
click at [627, 150] on div "Select Diagnosis" at bounding box center [585, 160] width 112 height 20
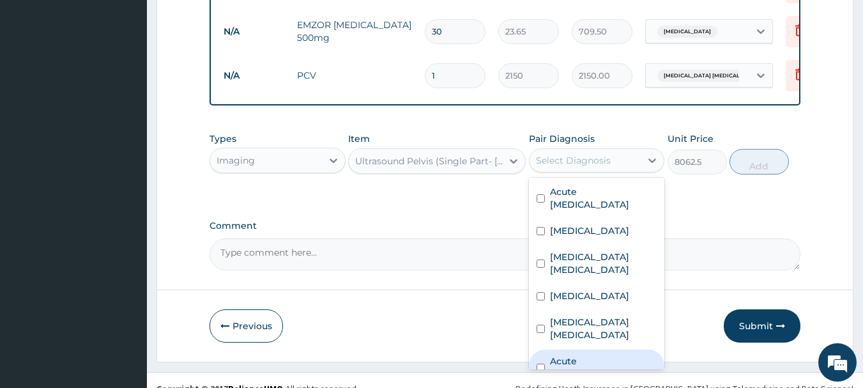
click at [629, 354] on label "Acute pelvic inflammatory disease" at bounding box center [603, 367] width 107 height 26
checkbox input "true"
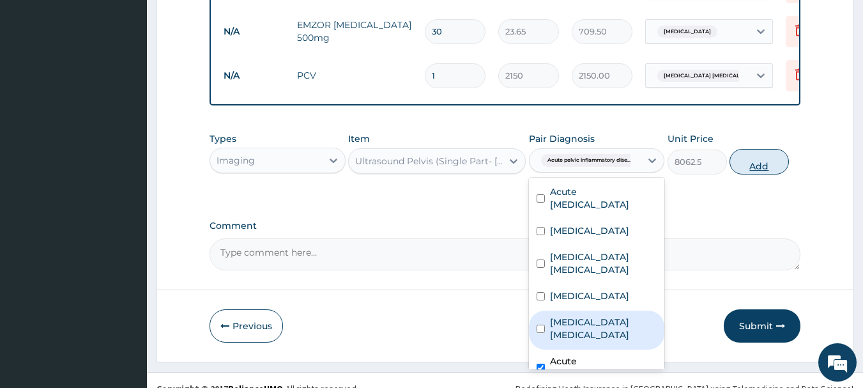
click at [761, 152] on button "Add" at bounding box center [758, 162] width 59 height 26
type input "0"
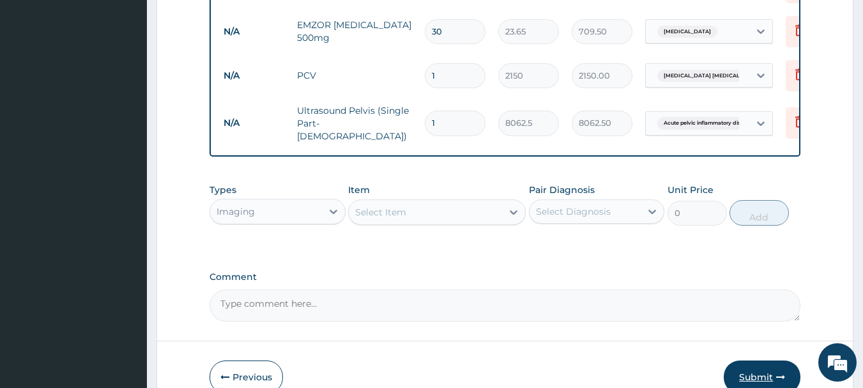
click at [761, 360] on button "Submit" at bounding box center [762, 376] width 77 height 33
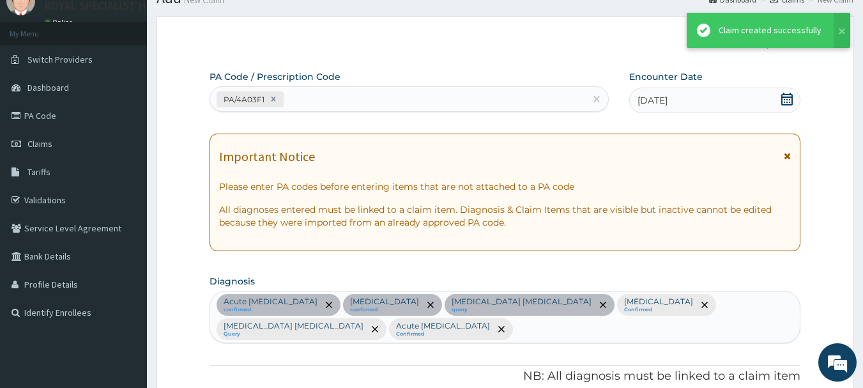
scroll to position [1205, 0]
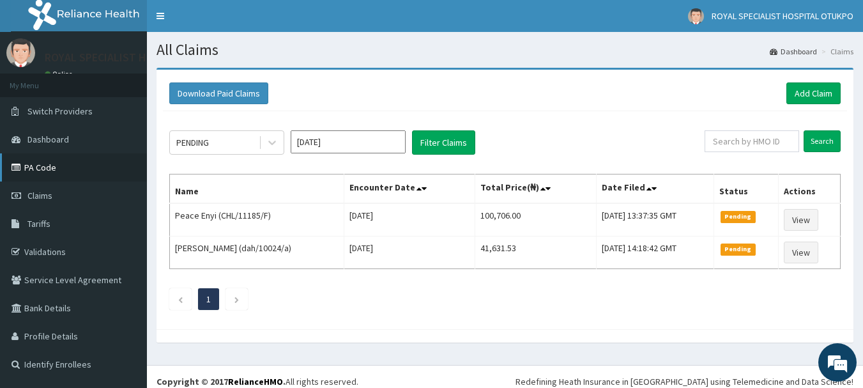
click at [63, 171] on link "PA Code" at bounding box center [73, 167] width 147 height 28
click at [818, 87] on link "Add Claim" at bounding box center [813, 93] width 54 height 22
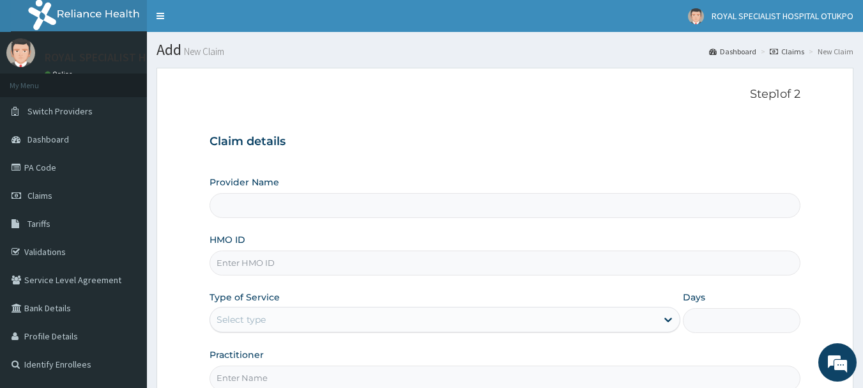
type input "ROYAL SPECIALIST HOSPITAL OTUKPO"
click at [405, 257] on input "HMO ID" at bounding box center [504, 262] width 591 height 25
type input "TFE/11215/A"
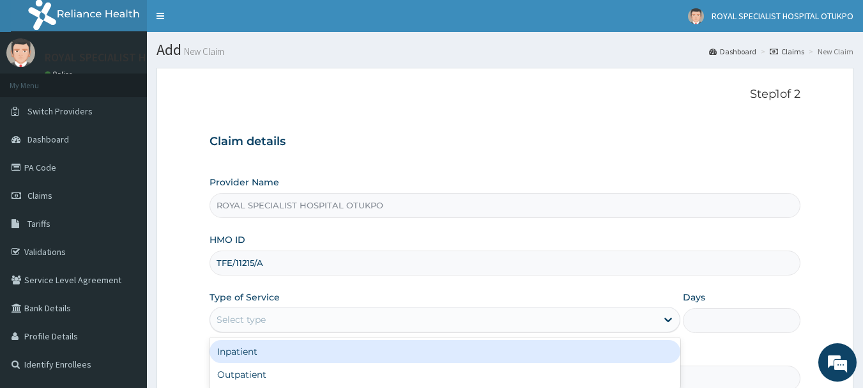
click at [326, 313] on div "Select type" at bounding box center [433, 319] width 446 height 20
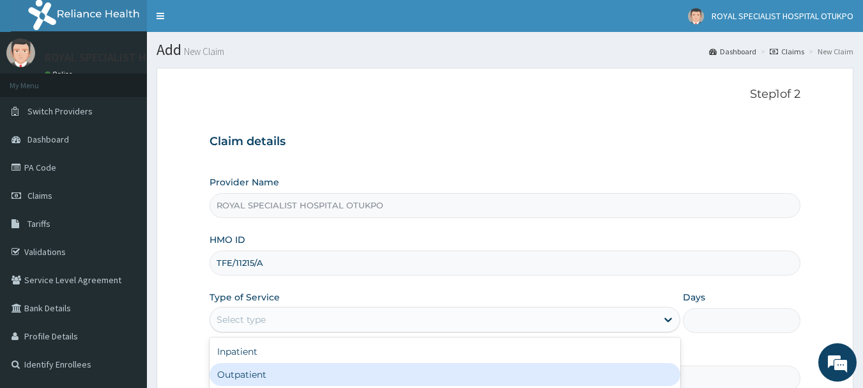
click at [314, 371] on div "Outpatient" at bounding box center [444, 374] width 471 height 23
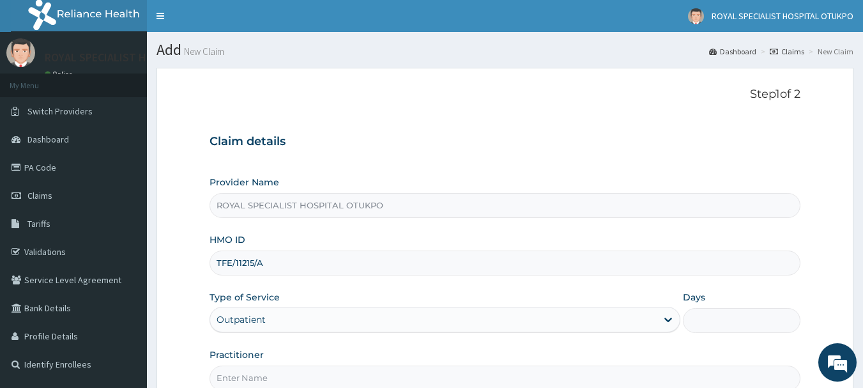
type input "1"
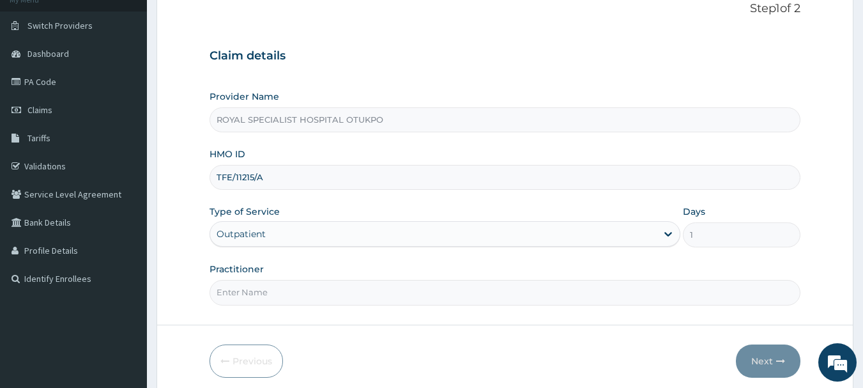
scroll to position [137, 0]
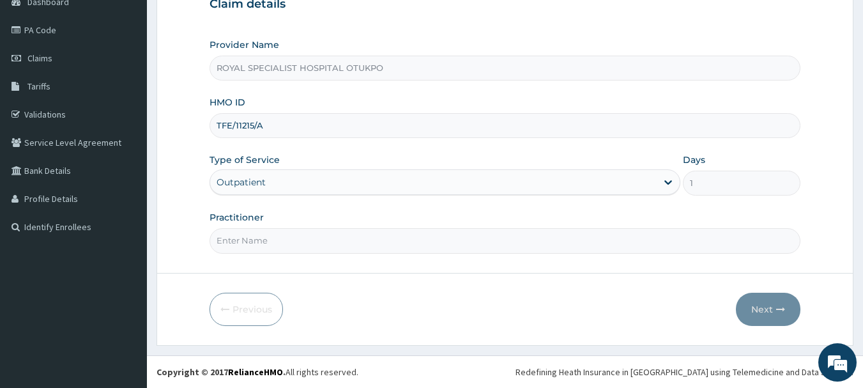
click at [558, 241] on input "Practitioner" at bounding box center [504, 240] width 591 height 25
type input "[PERSON_NAME]"
click at [765, 303] on button "Next" at bounding box center [768, 309] width 65 height 33
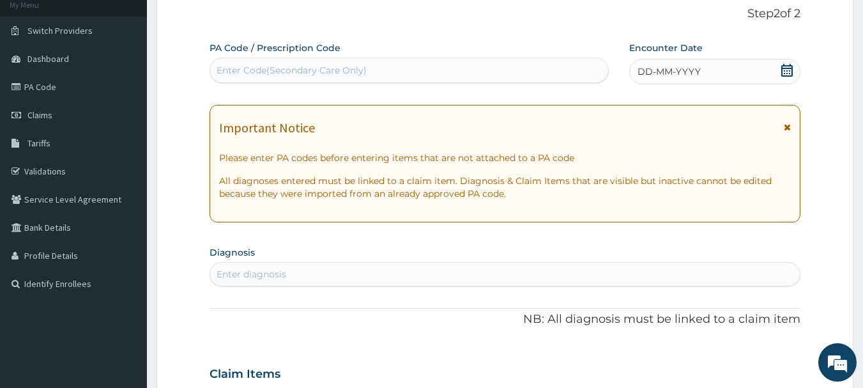
scroll to position [61, 0]
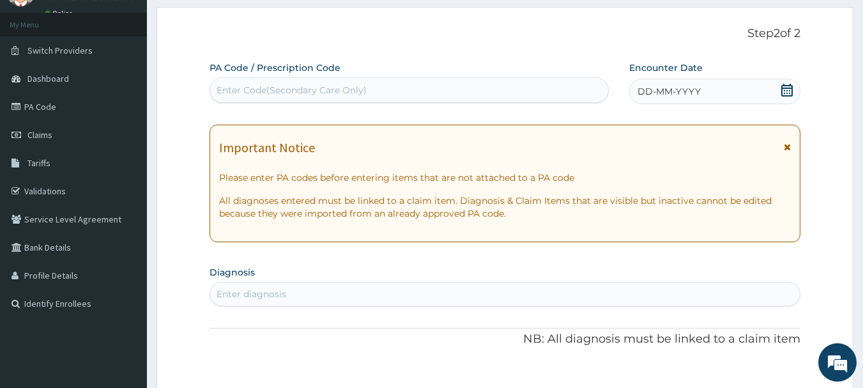
click at [528, 88] on div "Enter Code(Secondary Care Only)" at bounding box center [409, 90] width 399 height 20
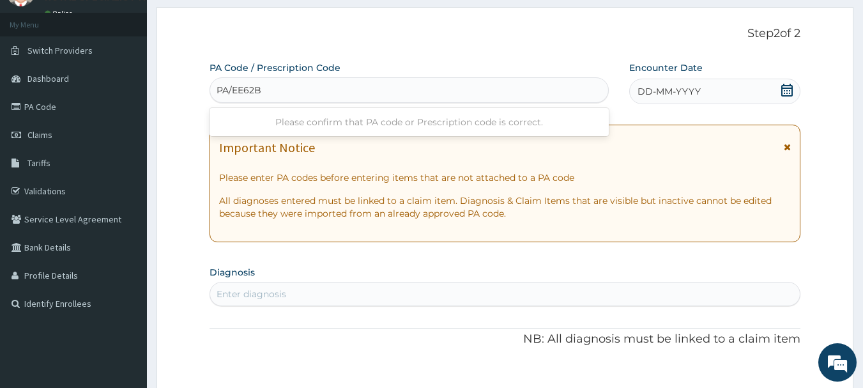
type input "PA/EE62B5"
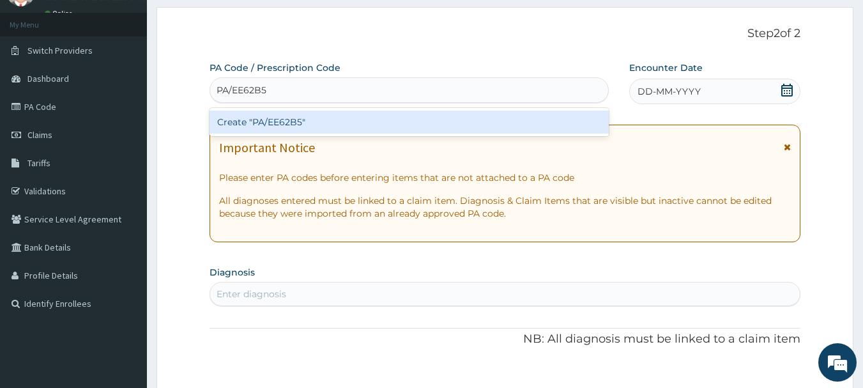
click at [555, 123] on div "Create "PA/EE62B5"" at bounding box center [409, 121] width 400 height 23
